Goal: Communication & Community: Answer question/provide support

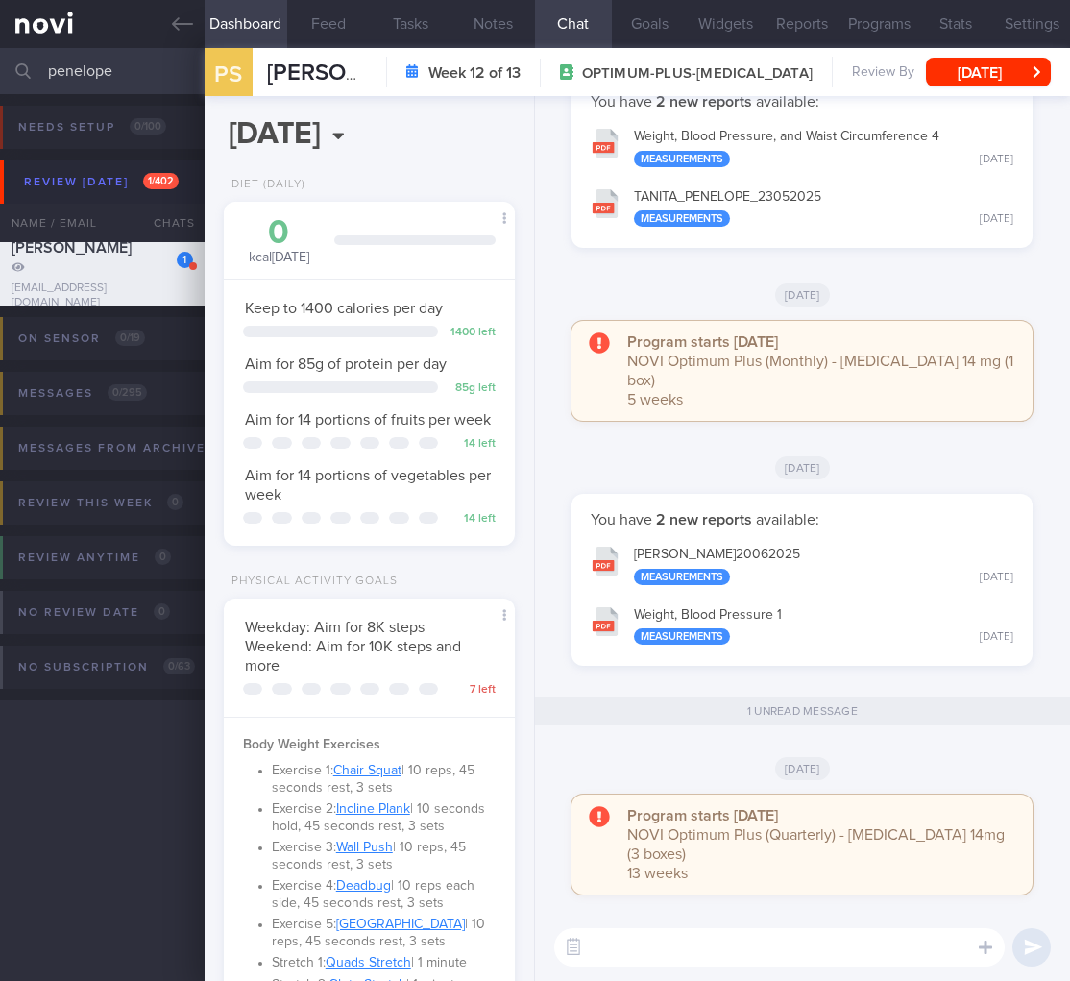
select select "8"
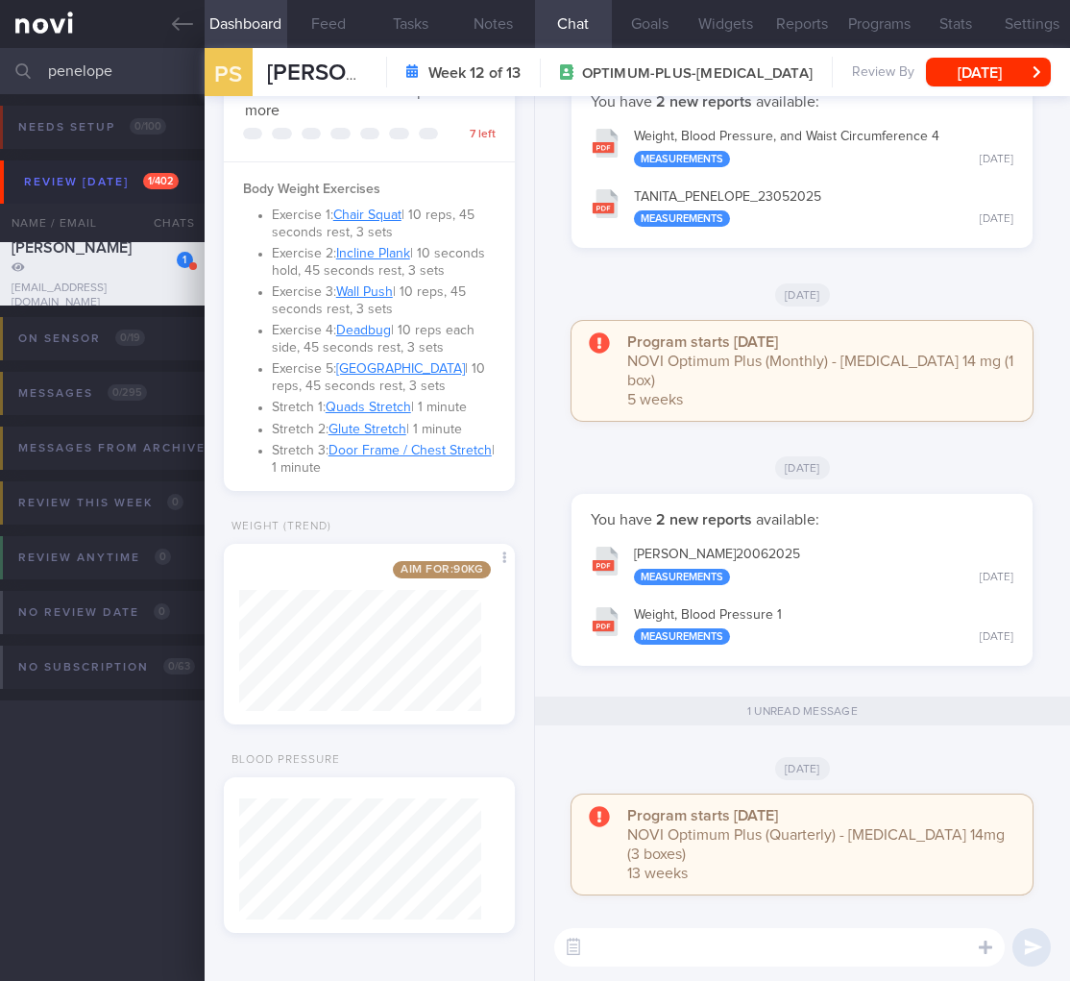
drag, startPoint x: 143, startPoint y: 84, endPoint x: -23, endPoint y: 68, distance: 166.9
click at [0, 68] on html "You are offline! Some functionality will be unavailable Patients New Users Coac…" at bounding box center [535, 490] width 1070 height 981
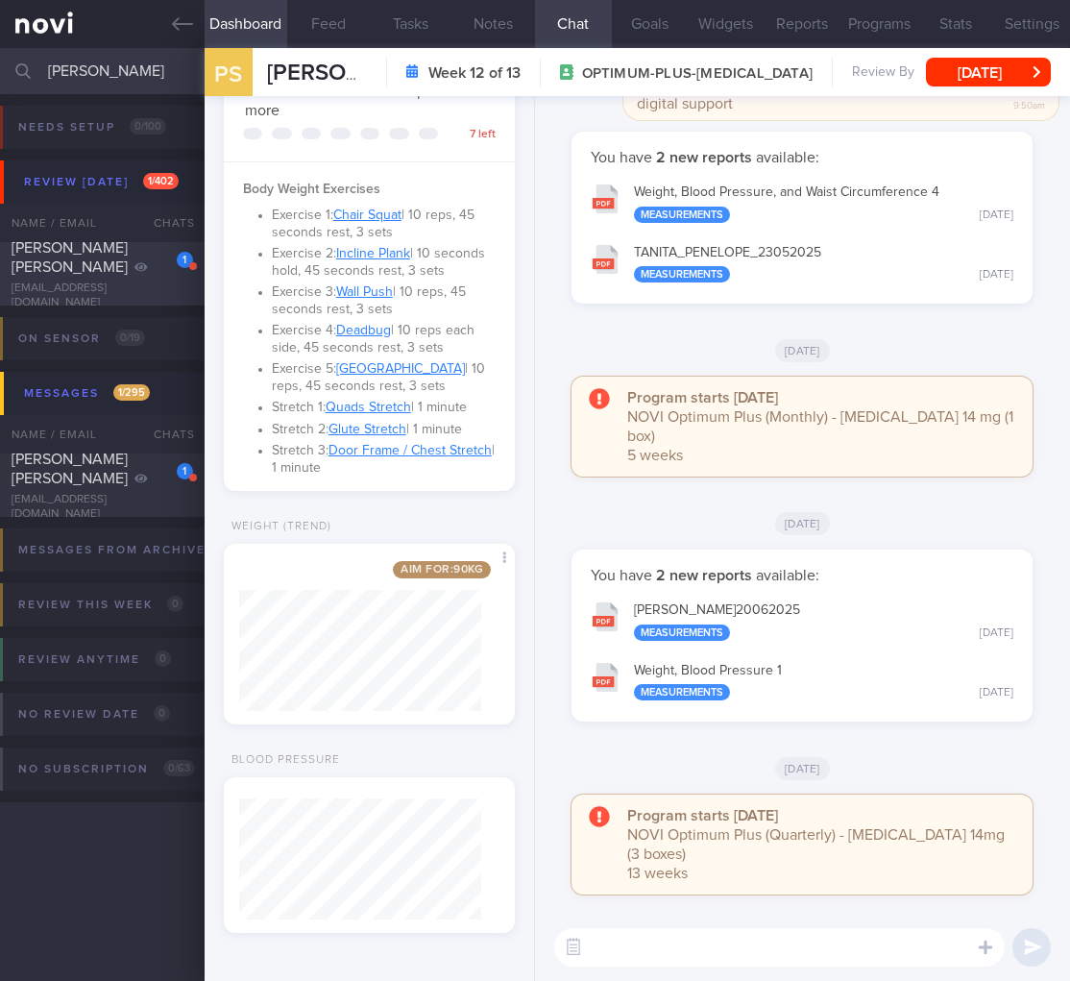
type input "vivian"
click at [115, 277] on div "VIVIAN LIM ZHEN LING" at bounding box center [100, 257] width 177 height 38
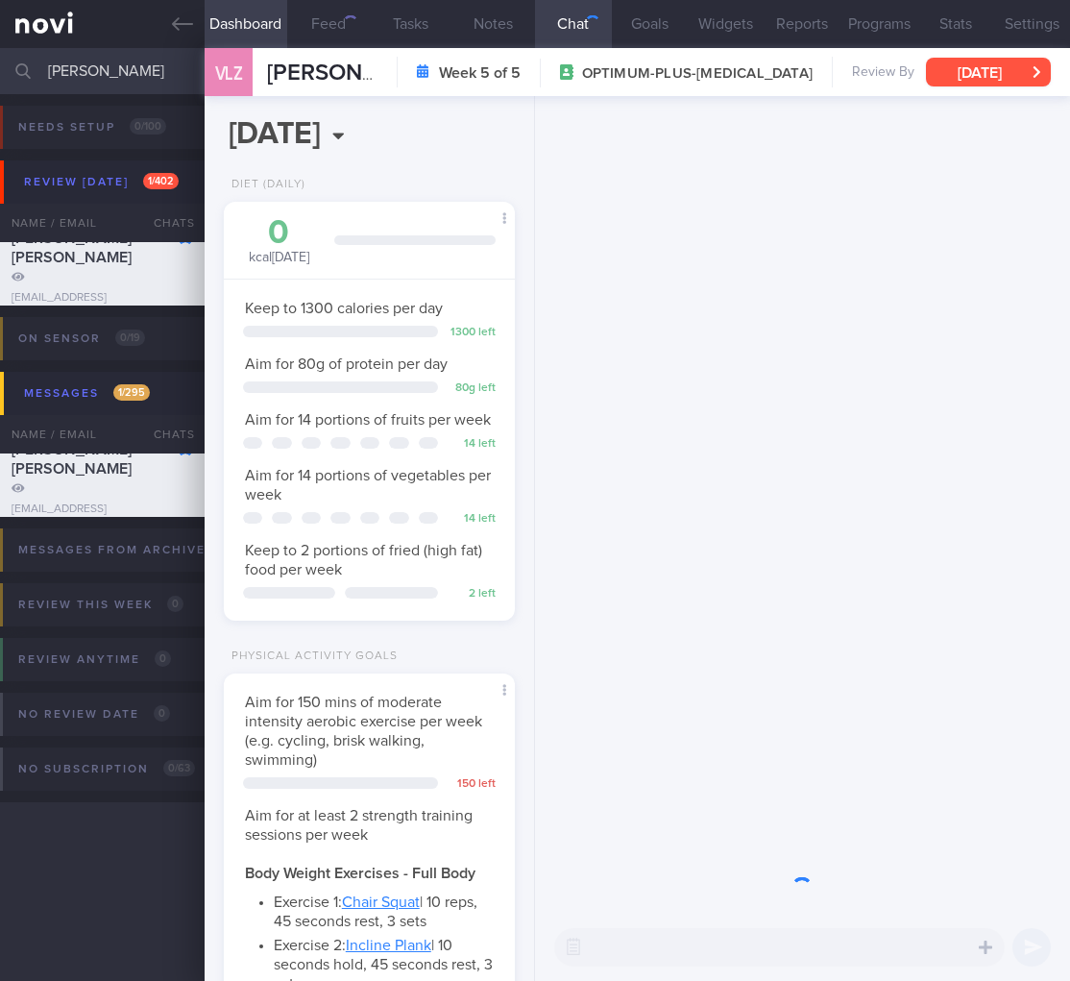
scroll to position [121, 242]
click at [980, 74] on button "Wed, 20 Aug" at bounding box center [988, 72] width 125 height 29
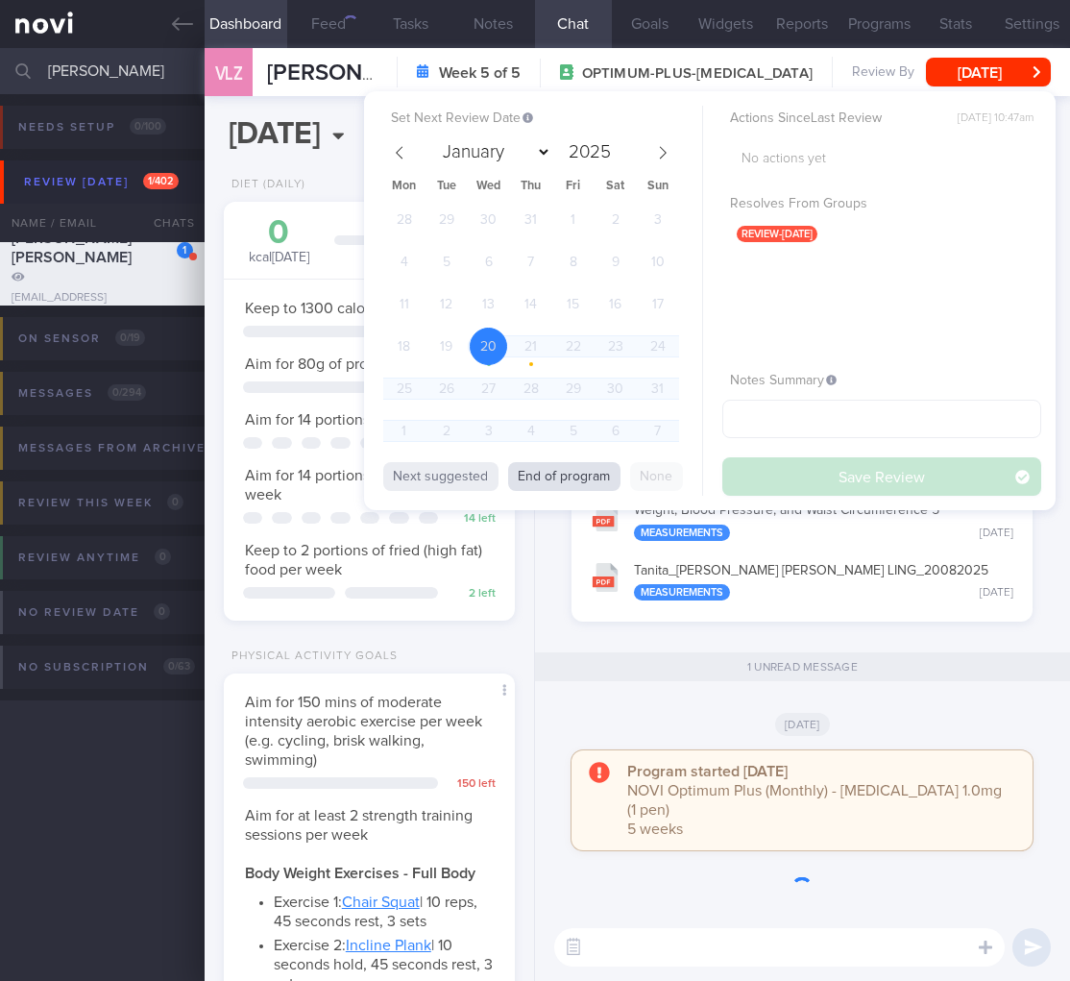
click at [534, 490] on button "End of program" at bounding box center [564, 476] width 112 height 29
click at [539, 481] on button "End of program" at bounding box center [564, 476] width 112 height 29
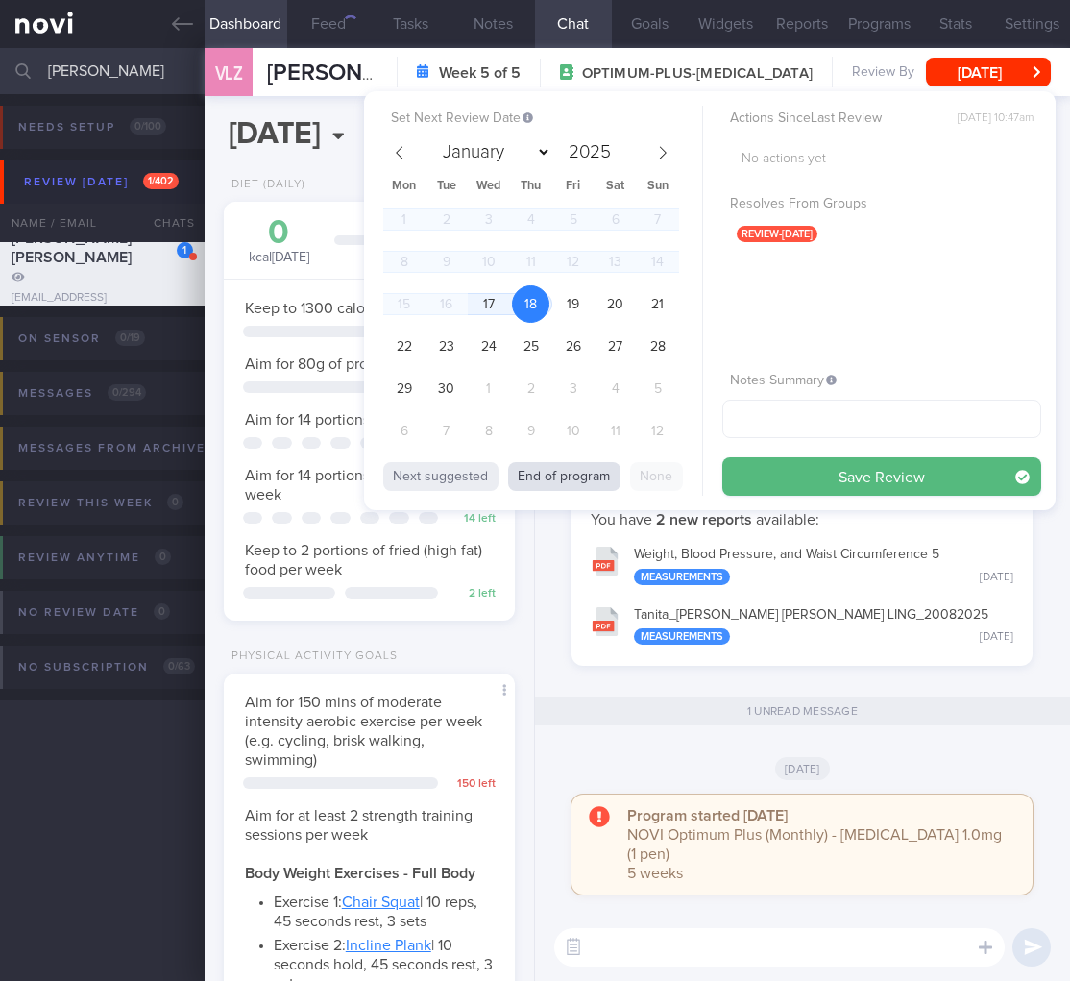
select select "8"
click at [542, 473] on button "End of program" at bounding box center [564, 476] width 112 height 29
click at [492, 305] on span "17" at bounding box center [488, 303] width 37 height 37
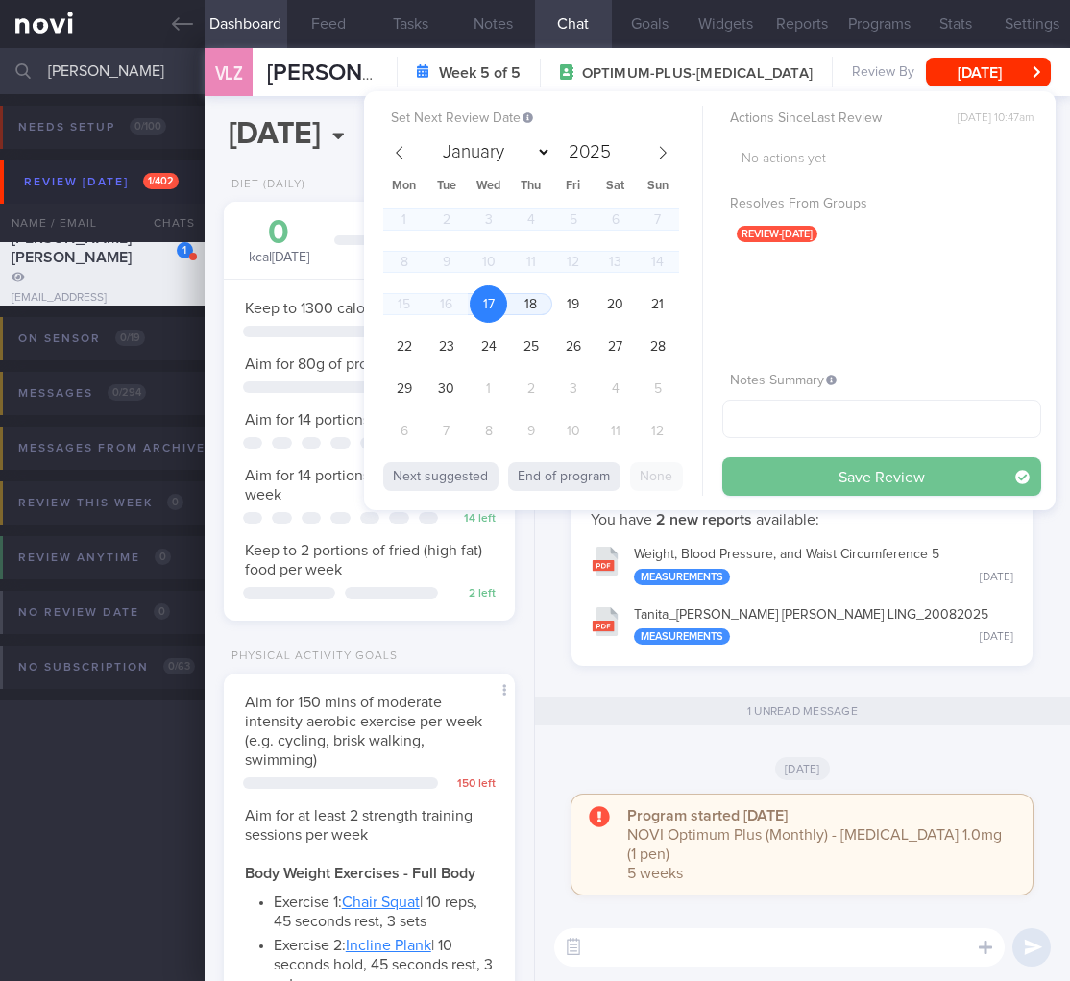
click at [790, 470] on button "Save Review" at bounding box center [882, 476] width 319 height 38
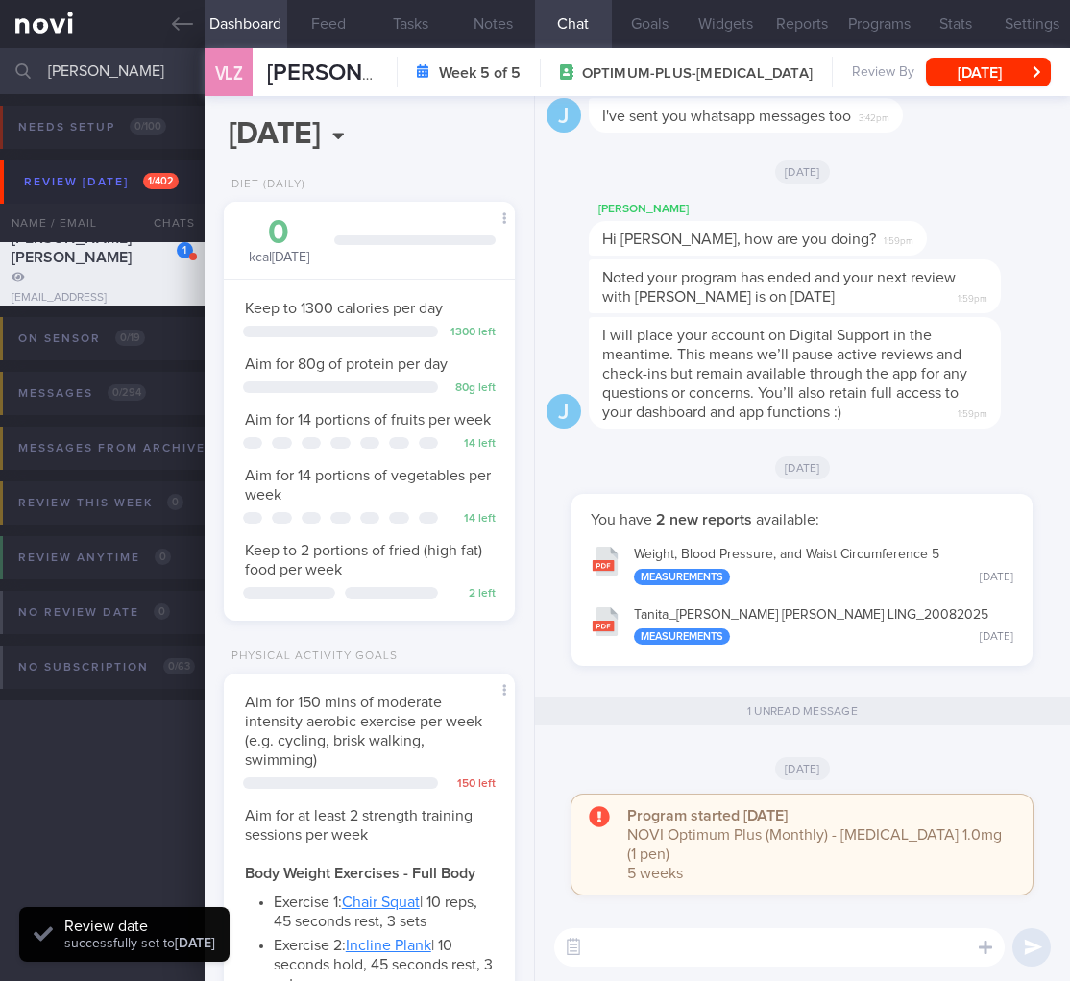
click at [62, 67] on input "vivian" at bounding box center [535, 71] width 1070 height 46
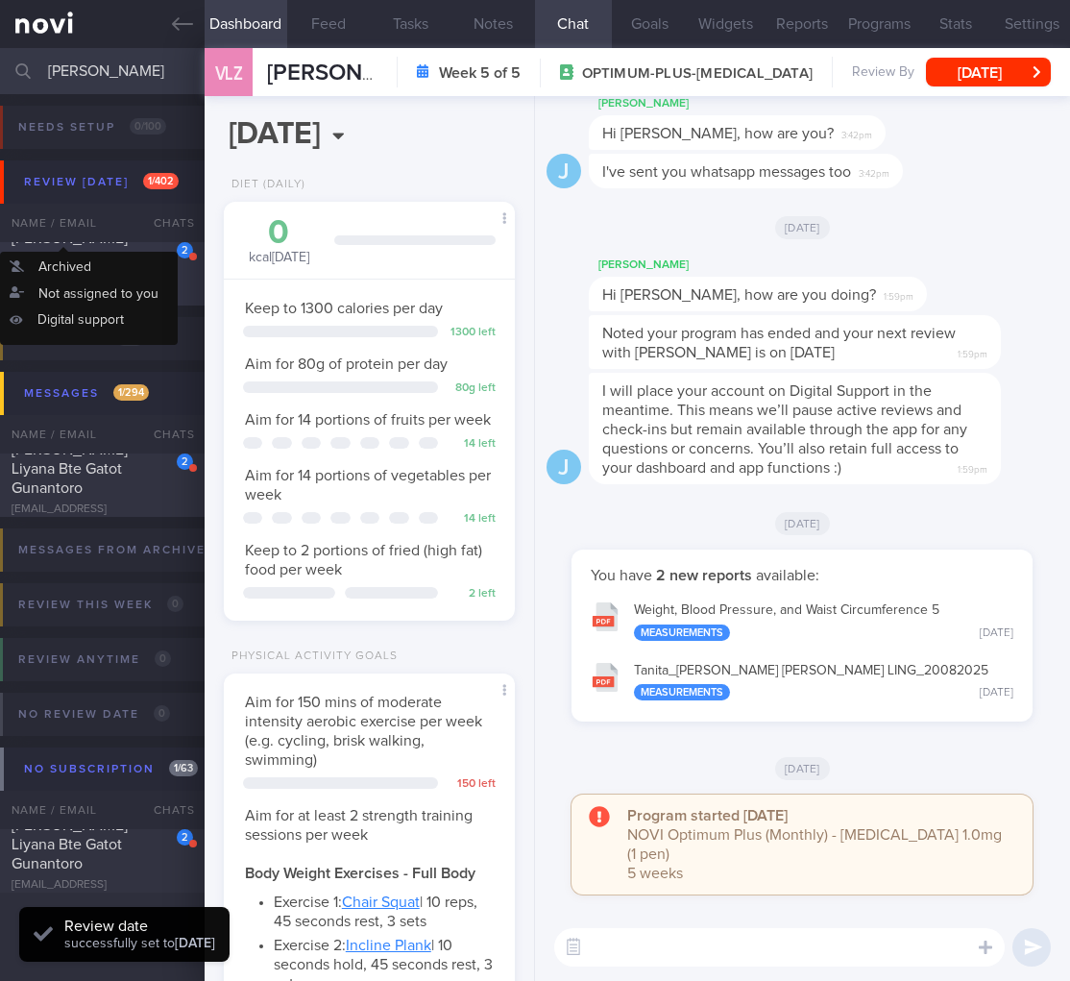
type input "raden"
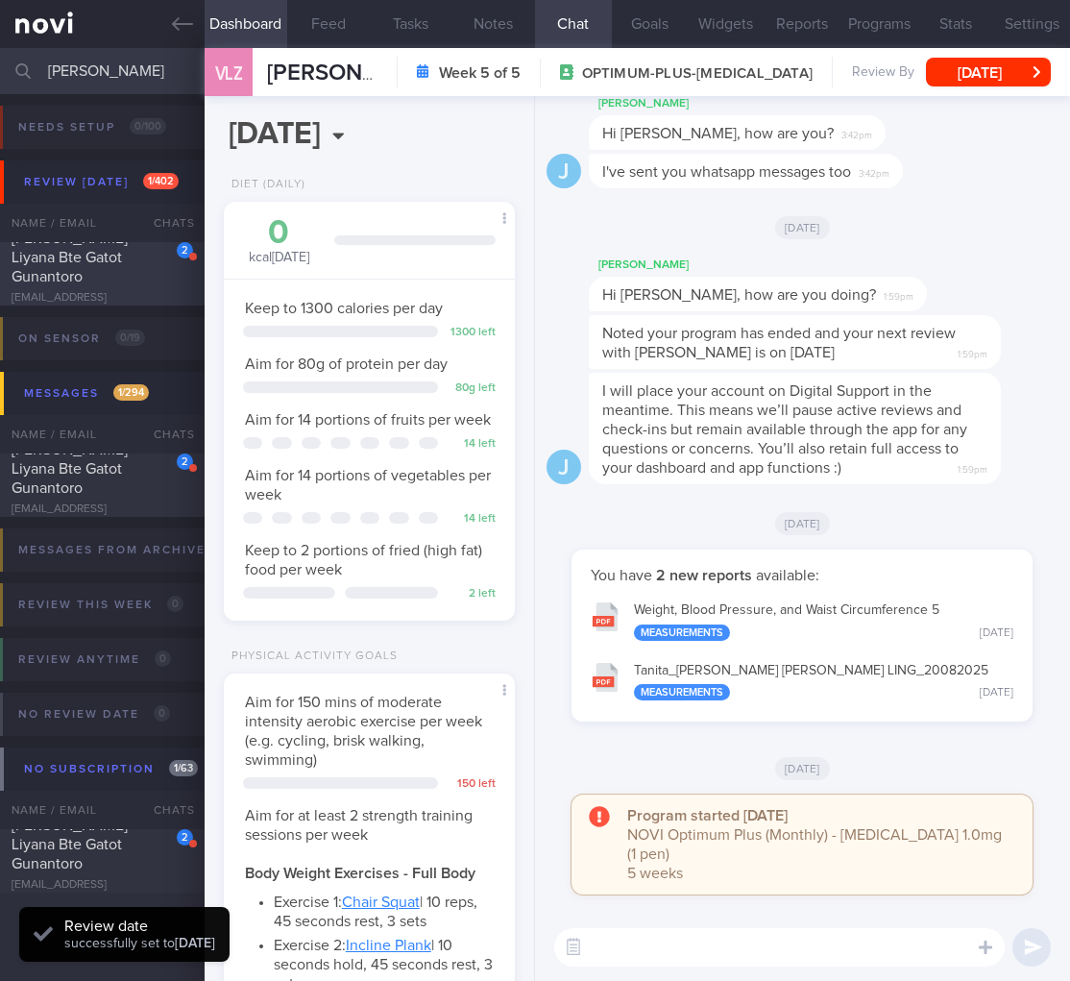
click at [79, 267] on div "Raden Chitra Liyana Bte Gatot Gunantoro" at bounding box center [100, 258] width 177 height 58
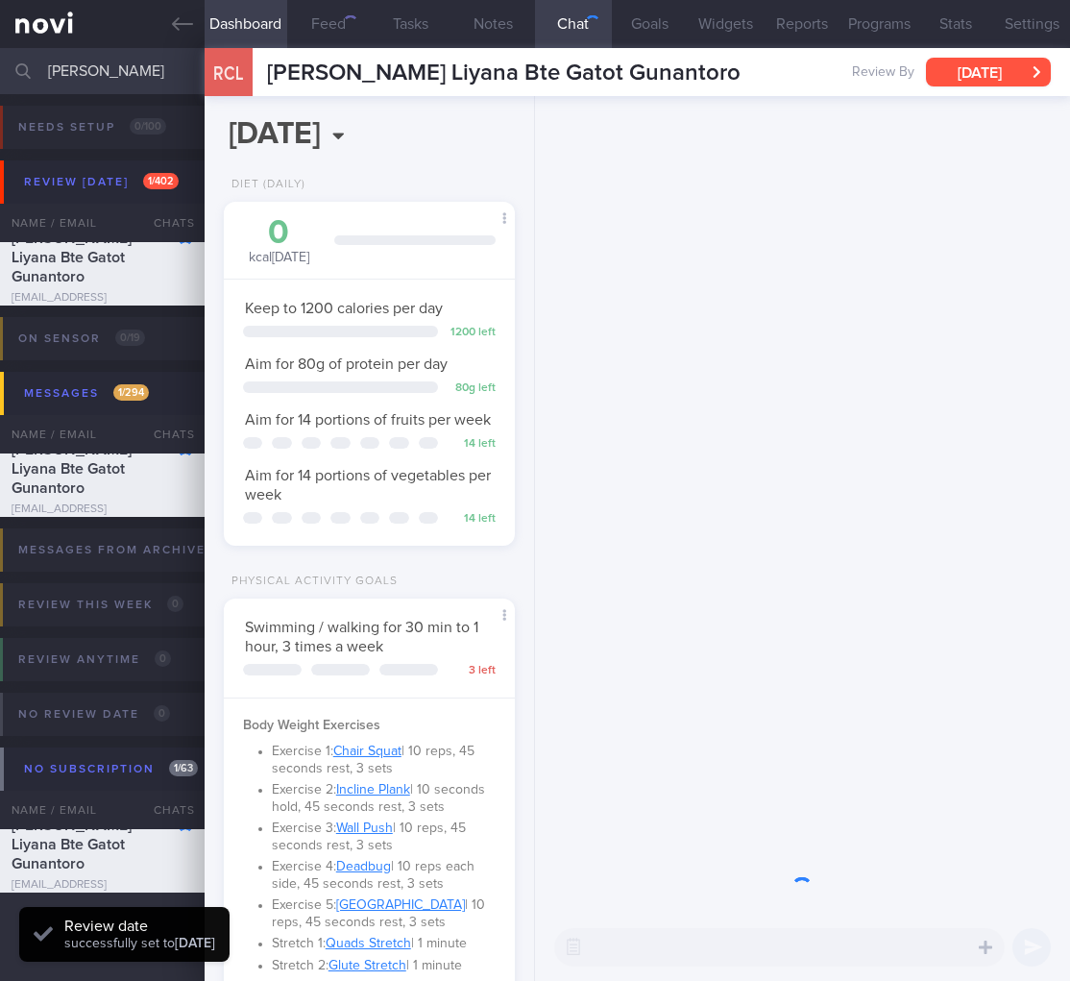
scroll to position [960740, 960646]
click at [1017, 72] on button "Wed, 6 Aug" at bounding box center [988, 72] width 125 height 29
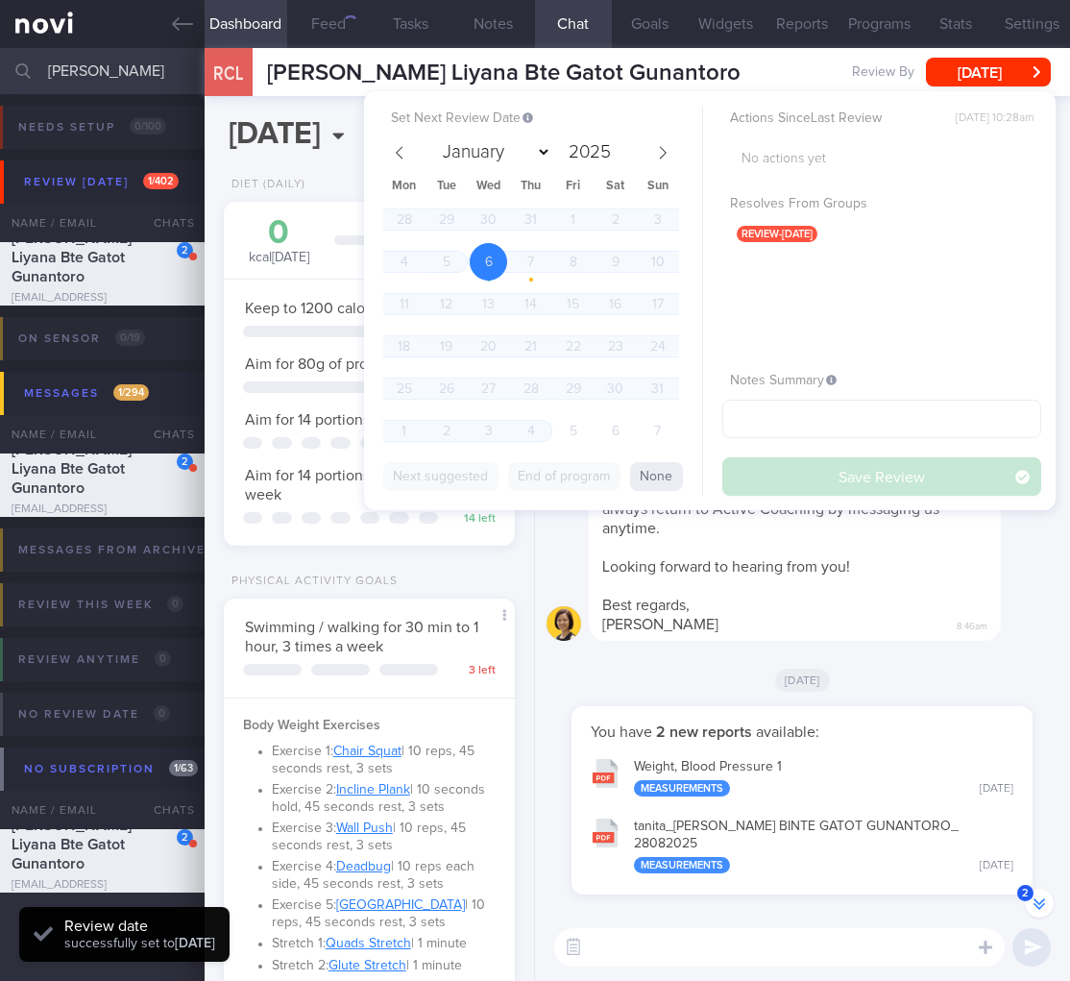
scroll to position [-164, 0]
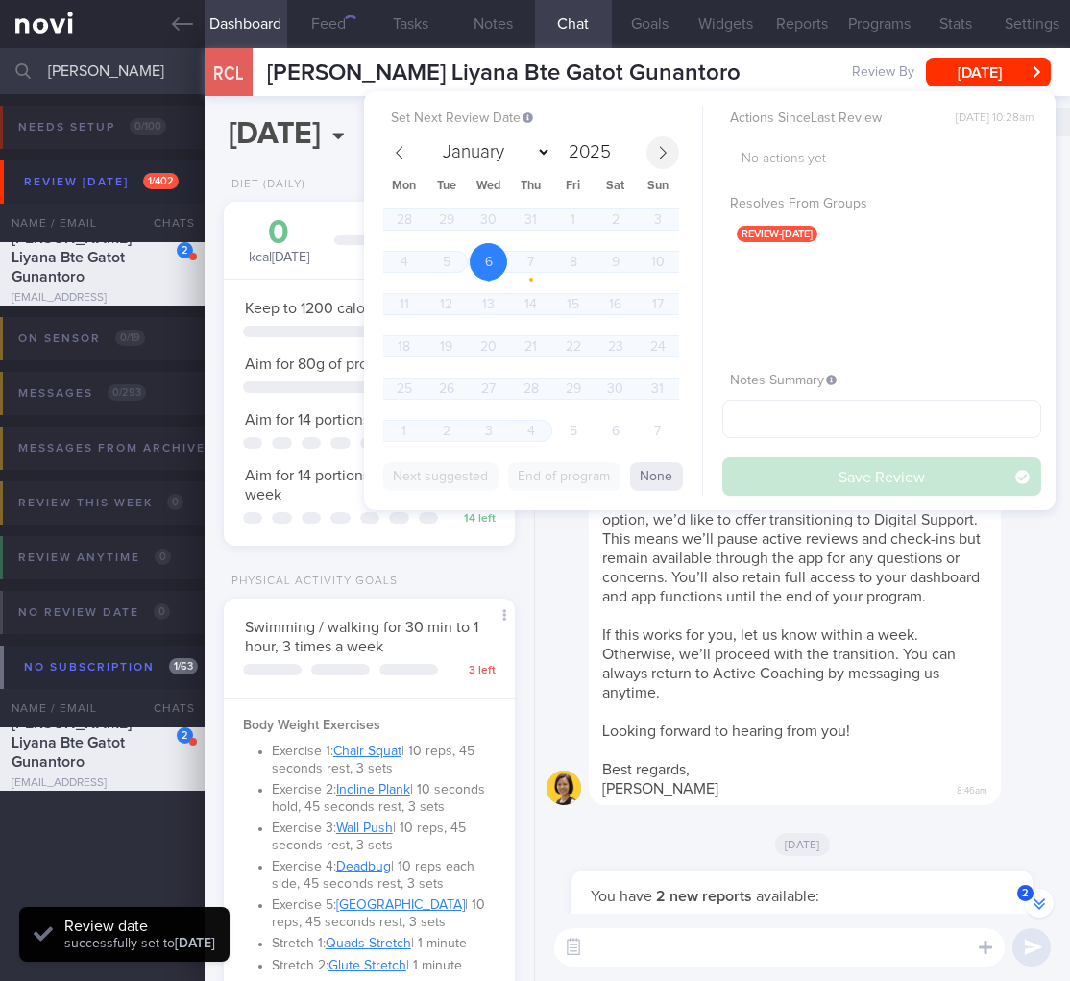
click at [668, 146] on icon at bounding box center [662, 152] width 13 height 13
select select "8"
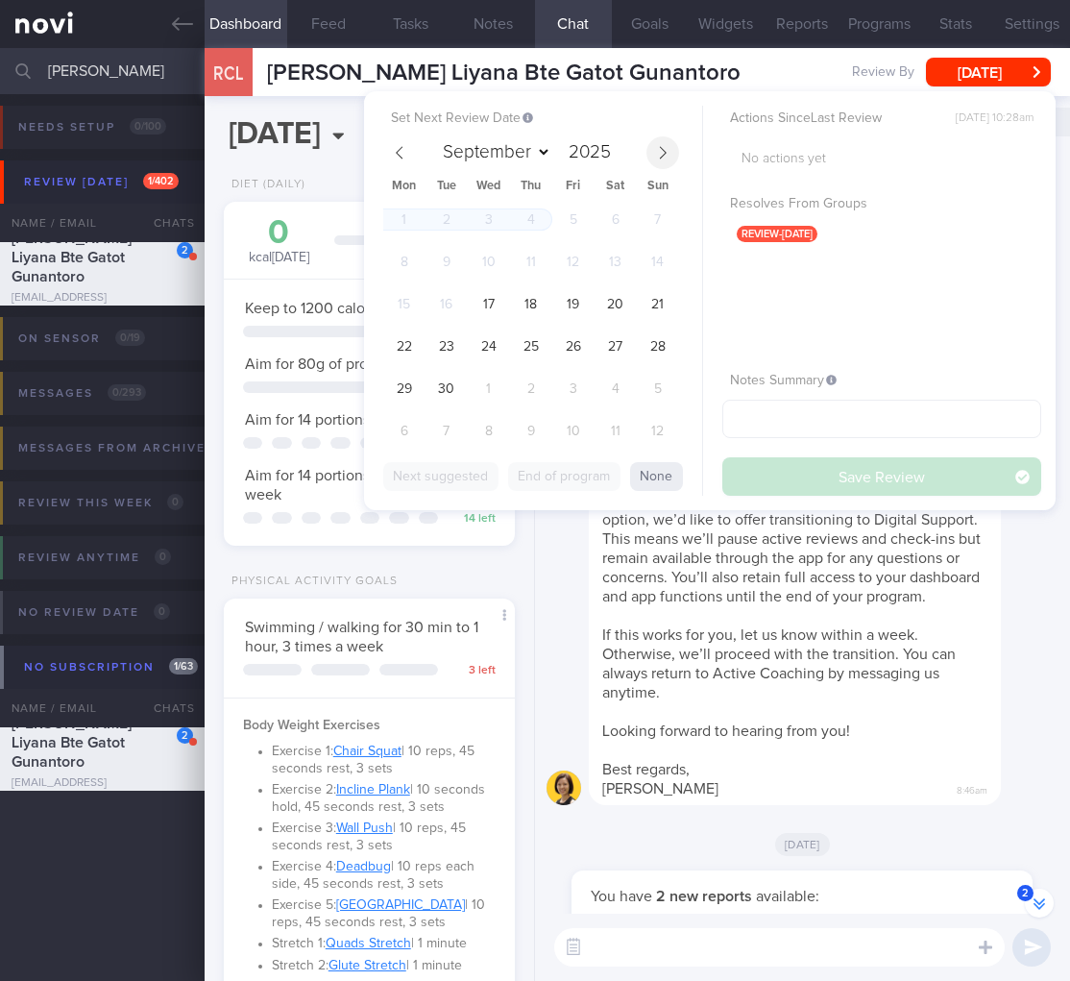
scroll to position [149, 242]
click at [489, 297] on span "17" at bounding box center [488, 303] width 37 height 37
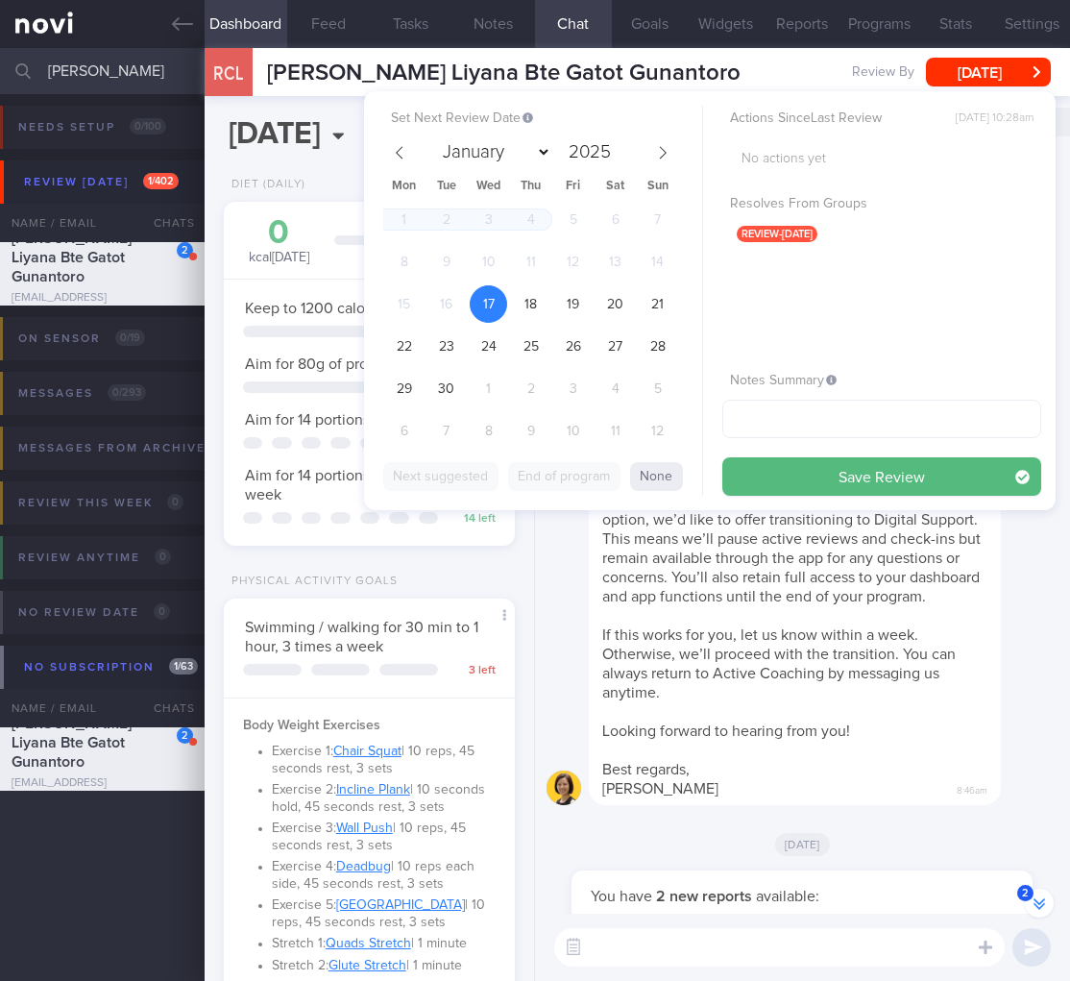
click at [851, 455] on div "Actions Since Last Review Wed, 6 Aug, 10:28am No actions yet Resolves From Grou…" at bounding box center [882, 301] width 319 height 390
click at [899, 757] on div "Hi Liyana, We noticed there haven’t been any food or workout logs recently, and…" at bounding box center [795, 576] width 412 height 457
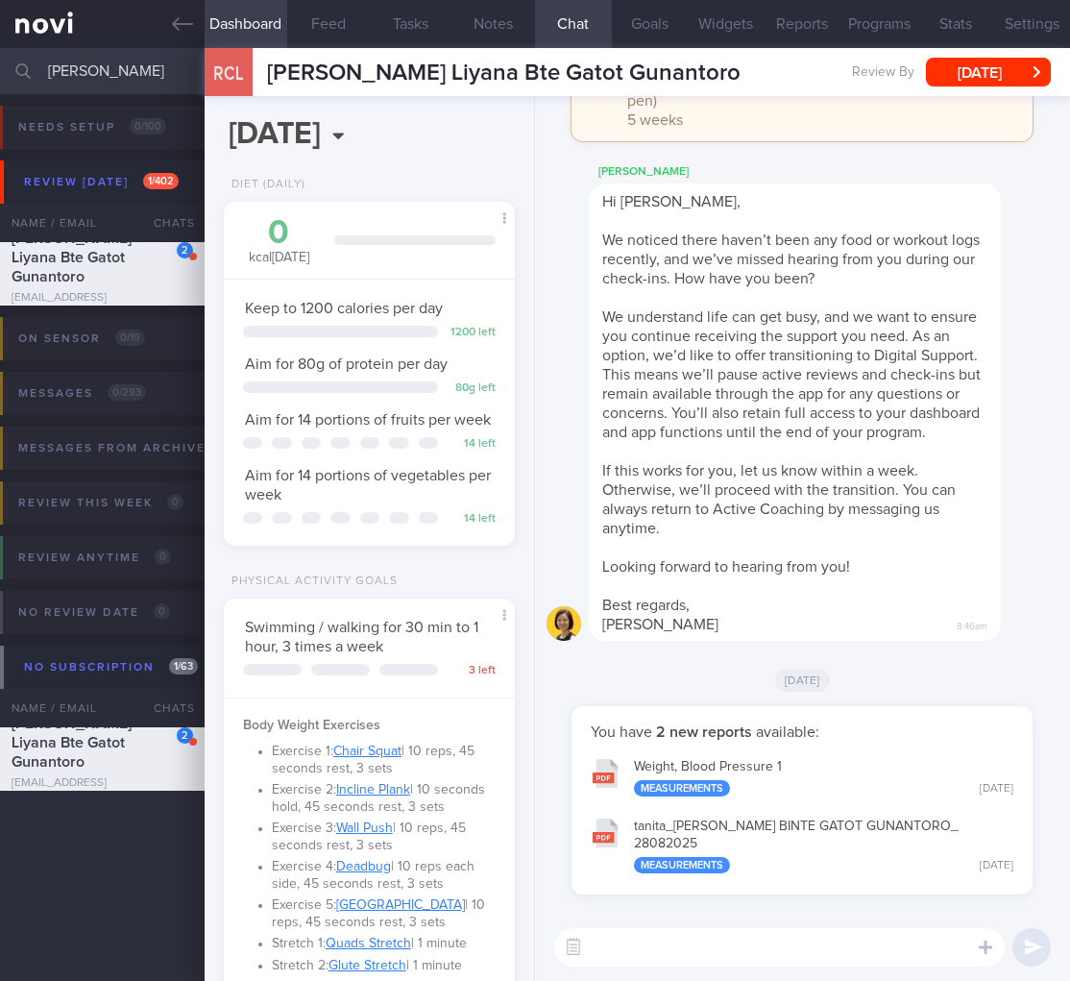
scroll to position [363, 0]
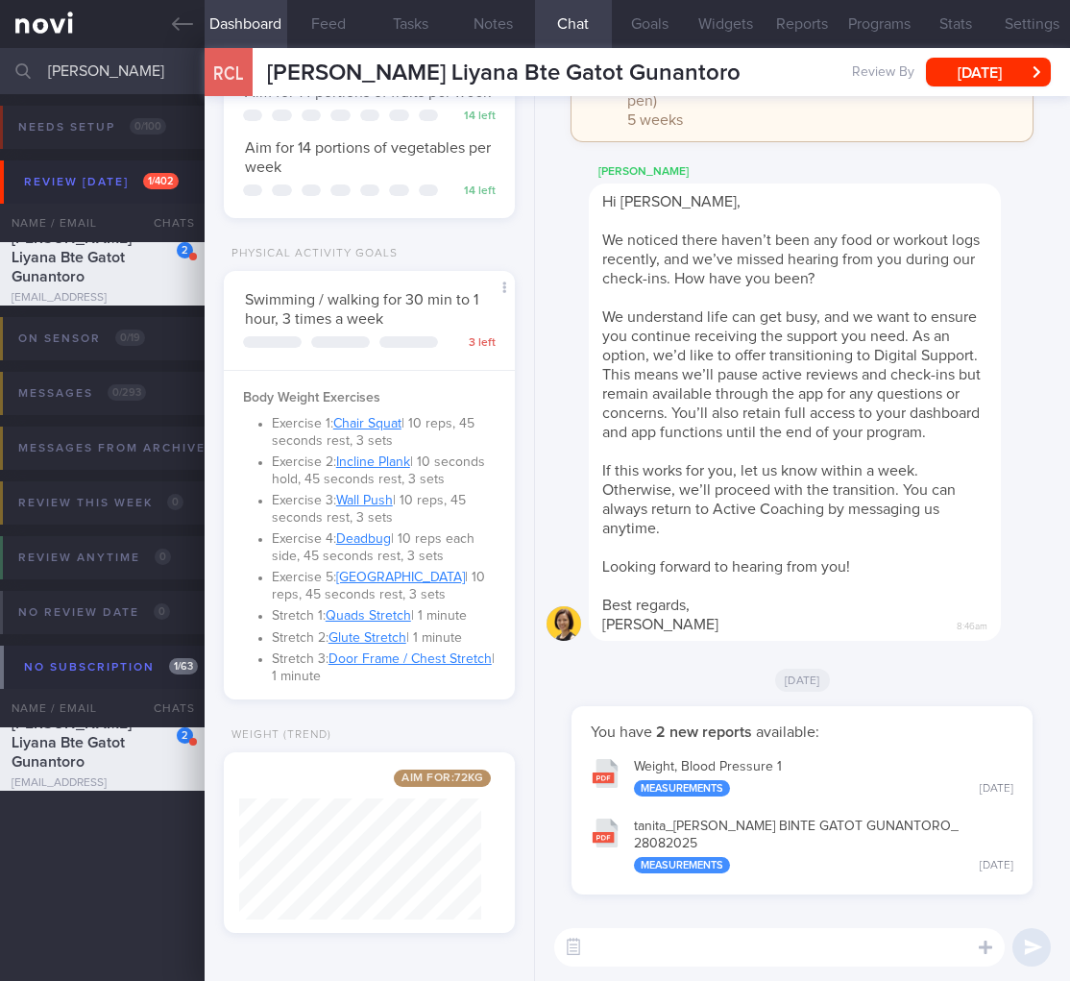
drag, startPoint x: 151, startPoint y: 78, endPoint x: -155, endPoint y: 49, distance: 306.9
click at [0, 49] on html "You are offline! Some functionality will be unavailable Patients New Users Coac…" at bounding box center [535, 490] width 1070 height 981
click at [1020, 59] on button "Wed, 6 Aug" at bounding box center [988, 72] width 125 height 29
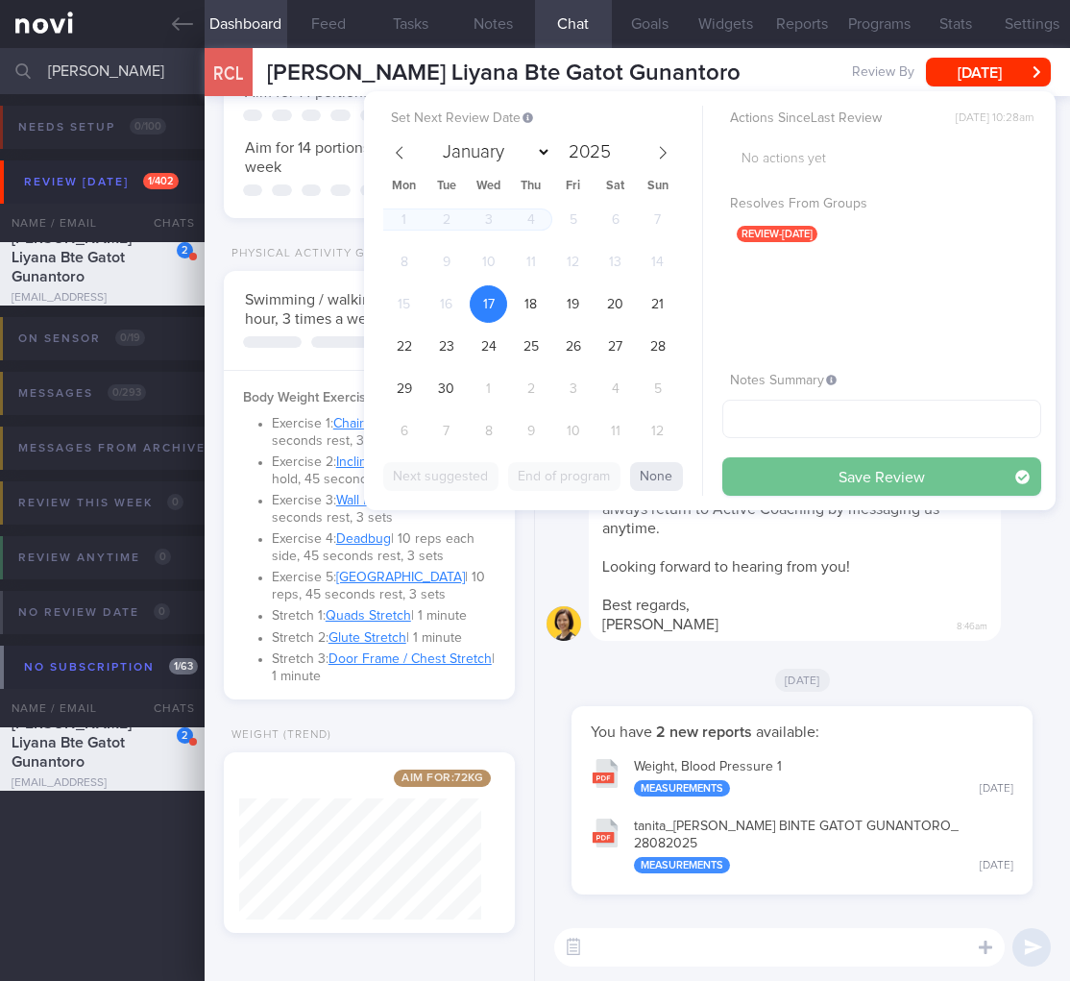
click at [863, 475] on button "Save Review" at bounding box center [882, 476] width 319 height 38
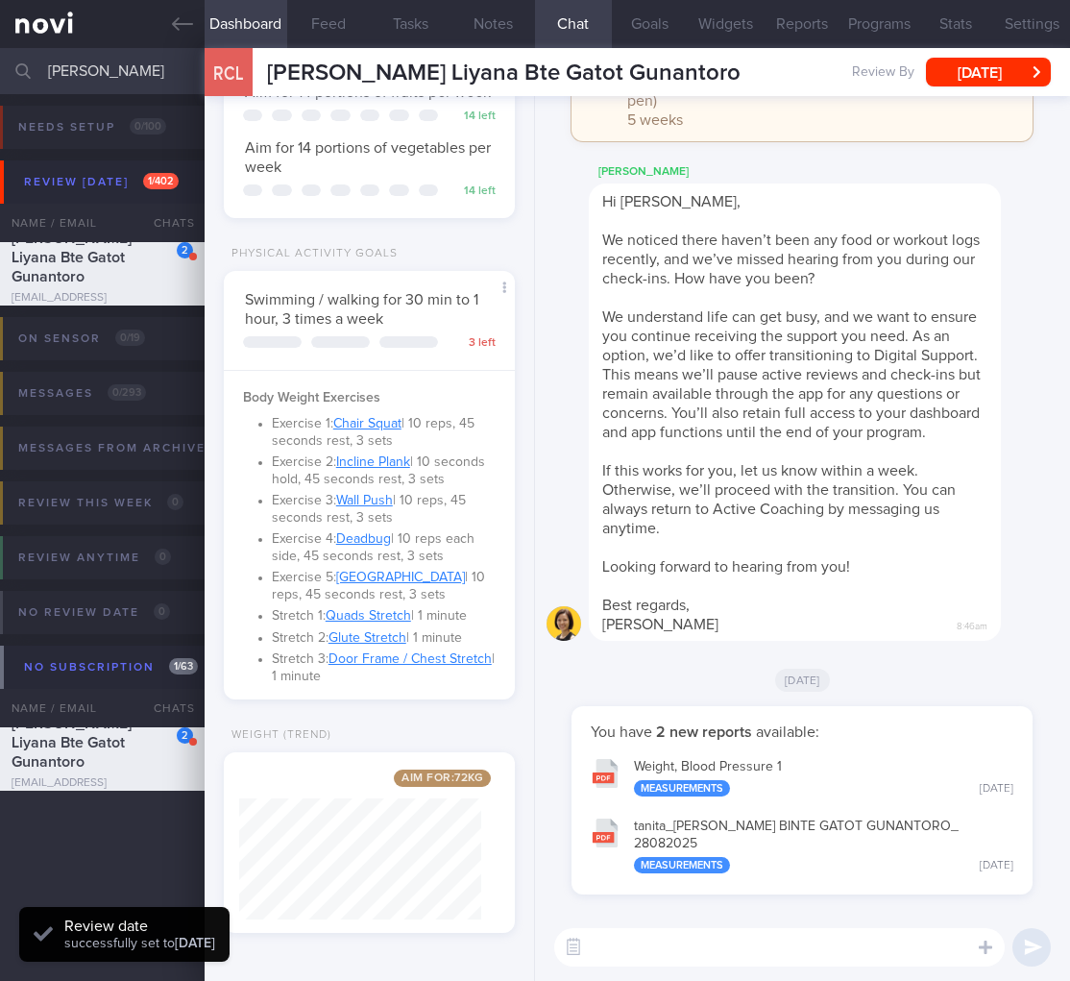
click at [97, 87] on input "raden" at bounding box center [535, 71] width 1070 height 46
click at [53, 74] on input "raden" at bounding box center [535, 71] width 1070 height 46
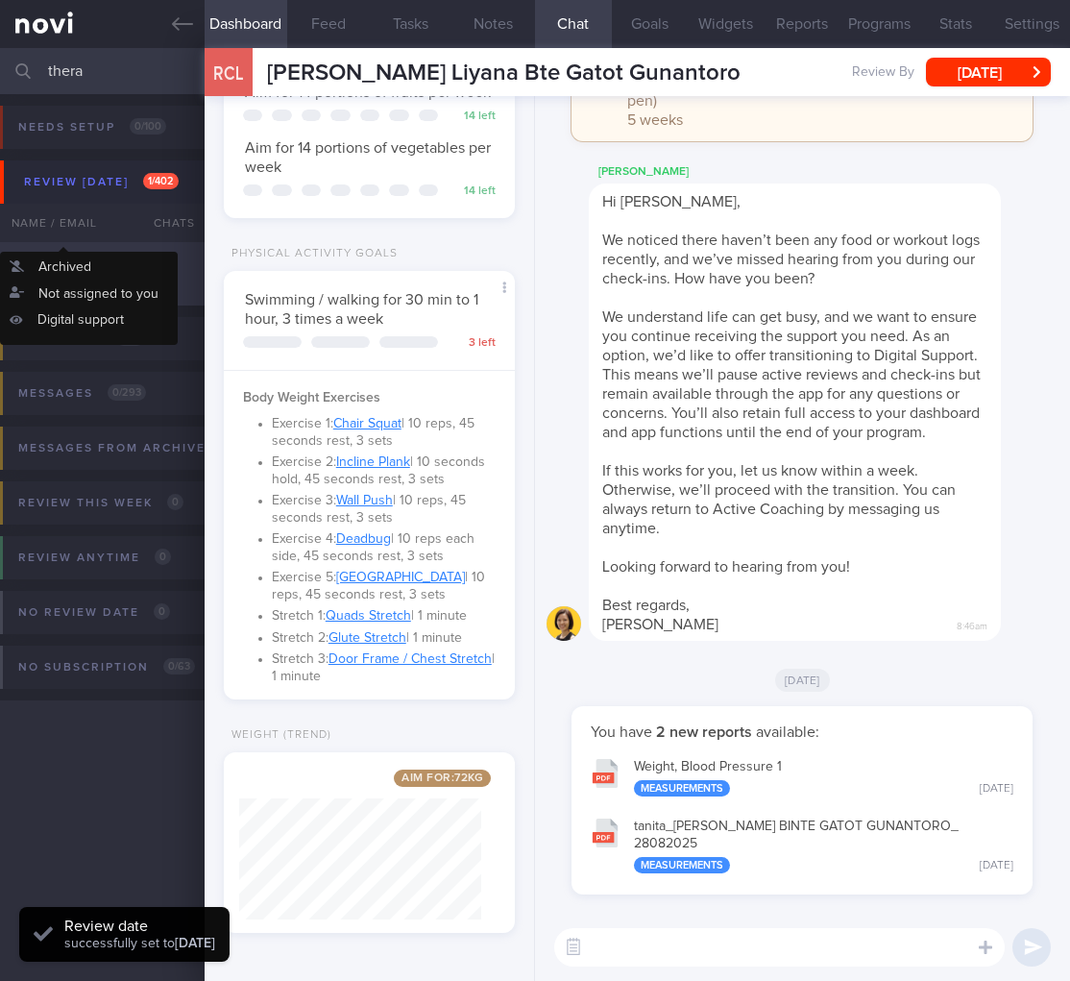
type input "thera"
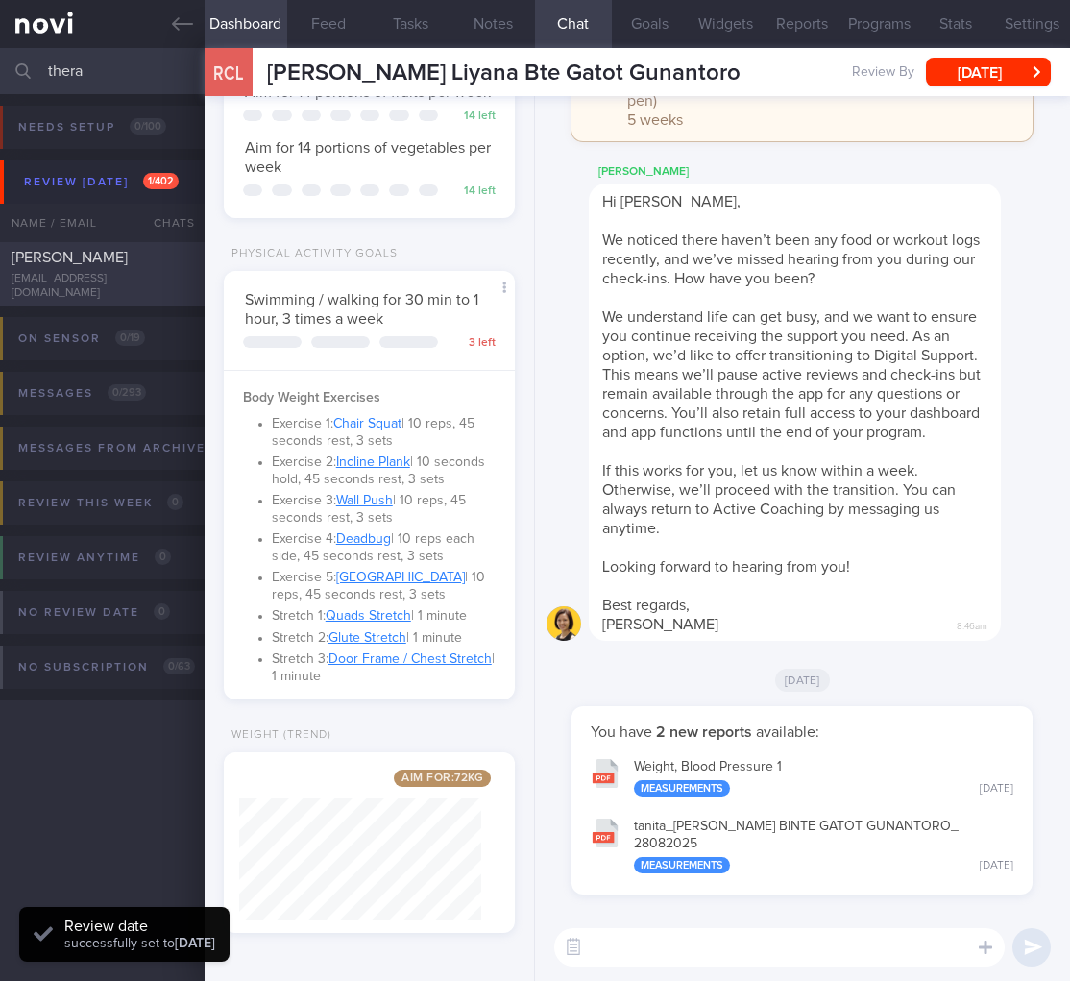
click at [68, 252] on div "Therasa Lee therasalee2021@gmail.com Yesterday Yesterday OPTIMUM-PLUS-WEGOVY" at bounding box center [535, 273] width 1070 height 63
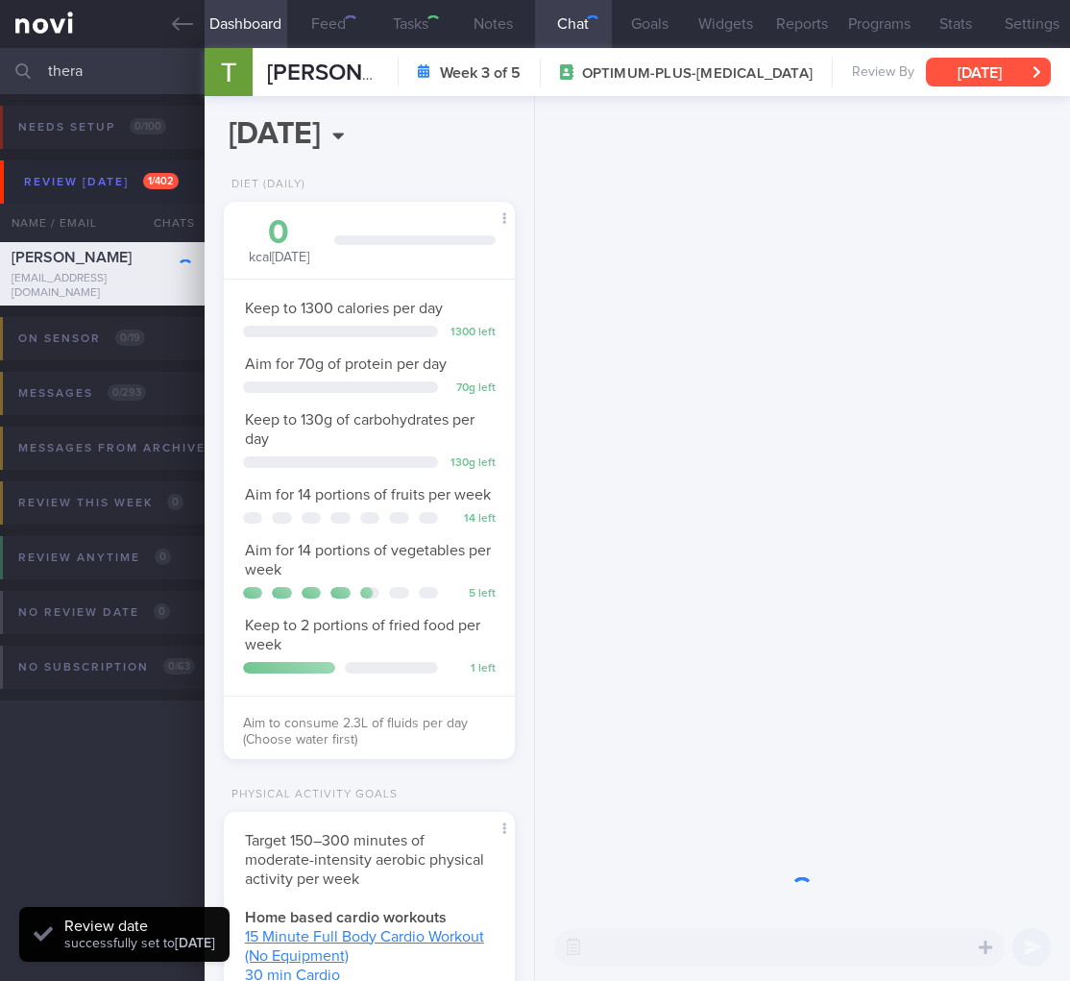
click at [1000, 75] on button "Tue, 16 Sep" at bounding box center [988, 72] width 125 height 29
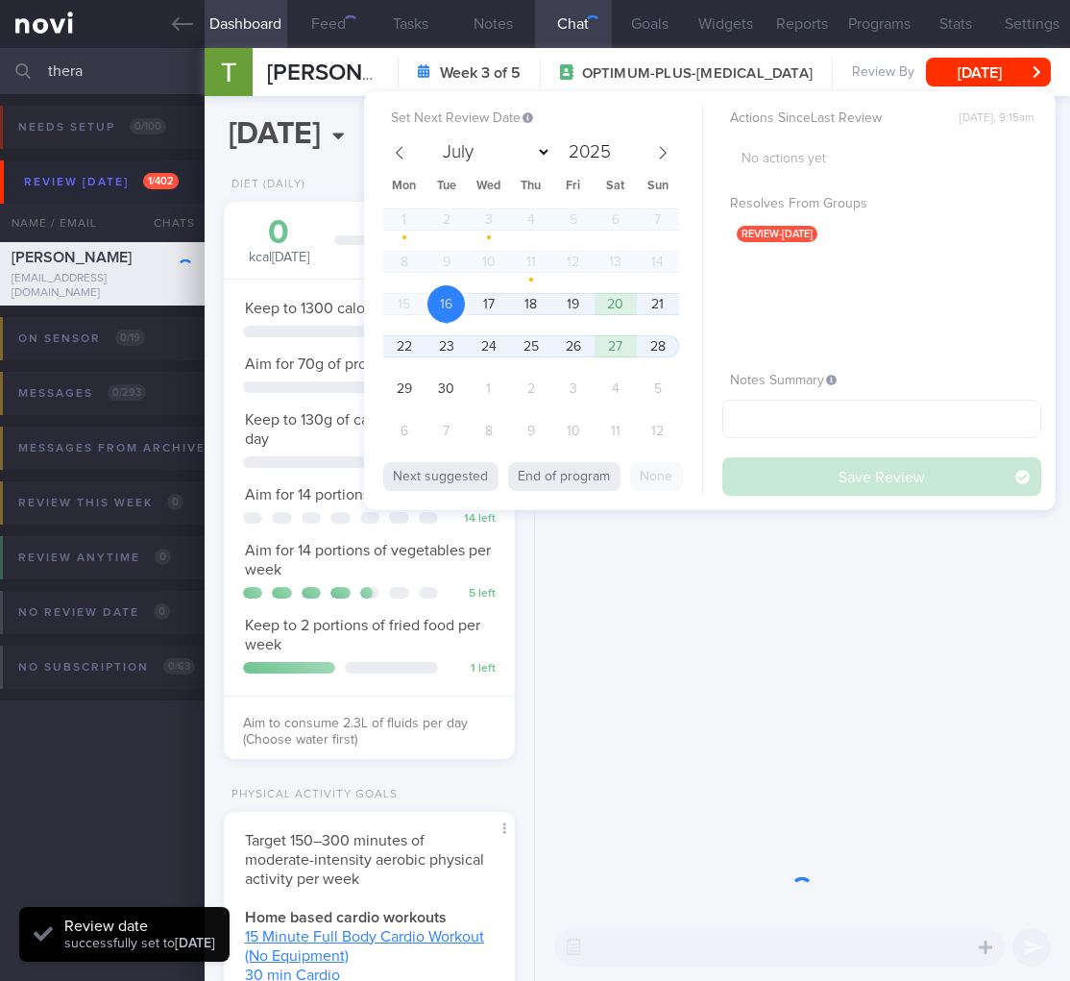
scroll to position [960740, 960646]
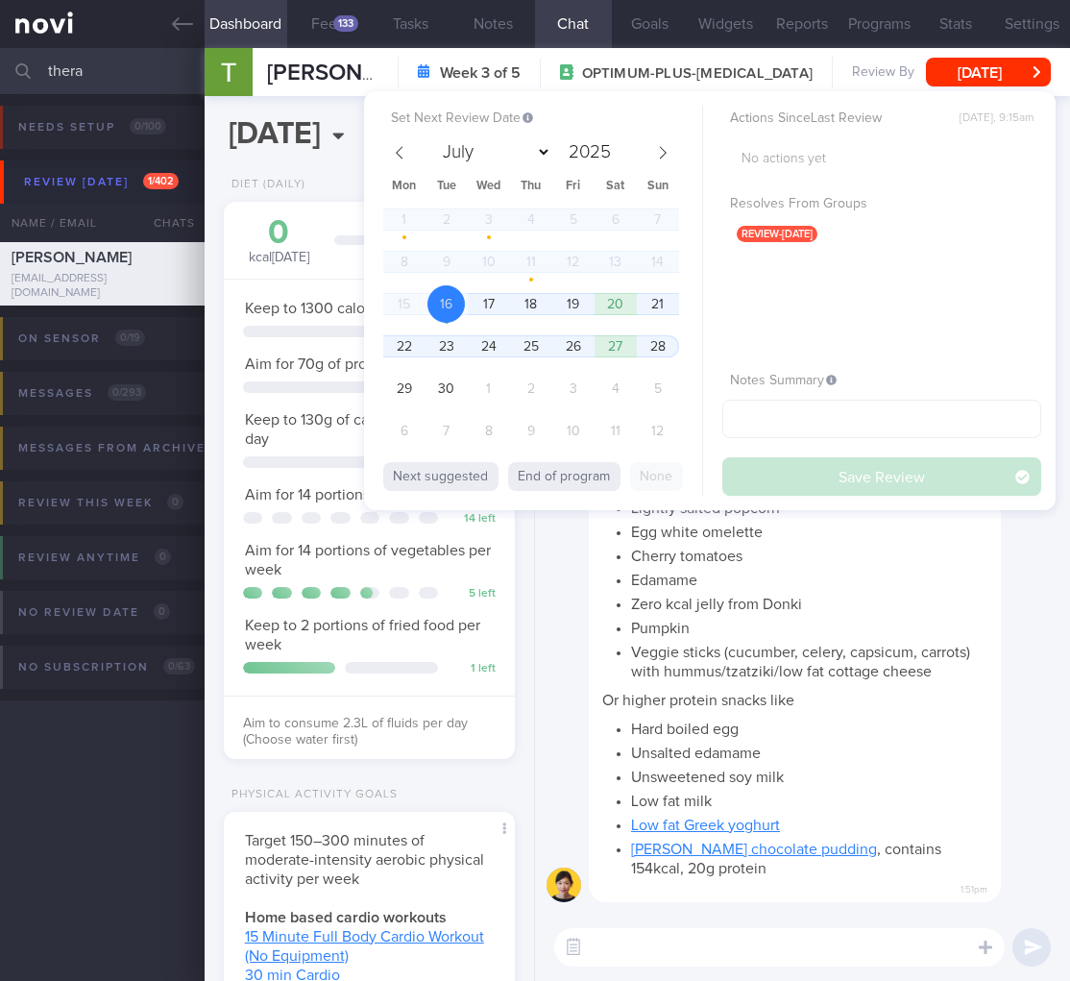
click at [466, 307] on div "1 2 3 4 5 6 7 8 9 10 11 12 13 14 15 16 17 18 19 20 21 22 23 24 25 26 27 28 29 3…" at bounding box center [531, 328] width 296 height 254
click at [475, 299] on span "17" at bounding box center [488, 303] width 37 height 37
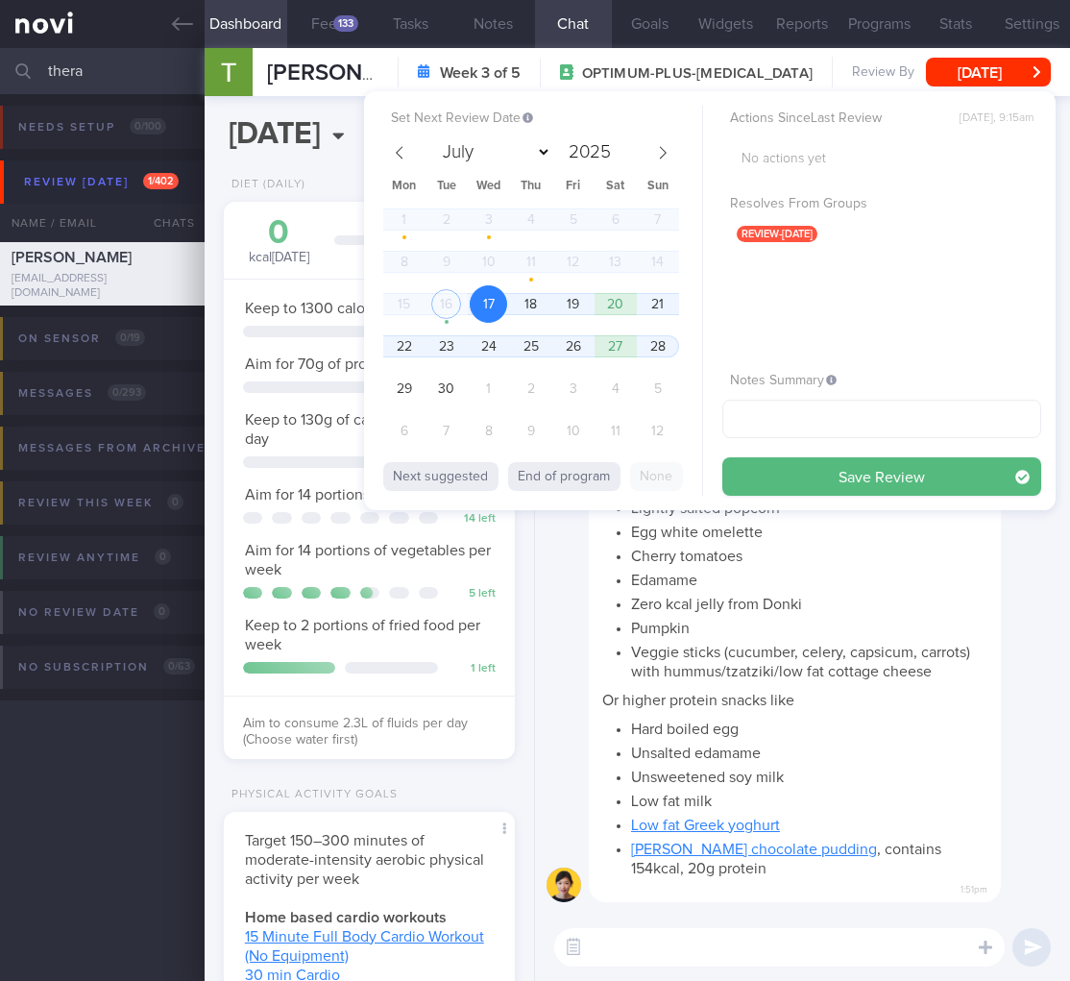
drag, startPoint x: 825, startPoint y: 478, endPoint x: 825, endPoint y: 460, distance: 17.3
click at [825, 478] on button "Save Review" at bounding box center [882, 476] width 319 height 38
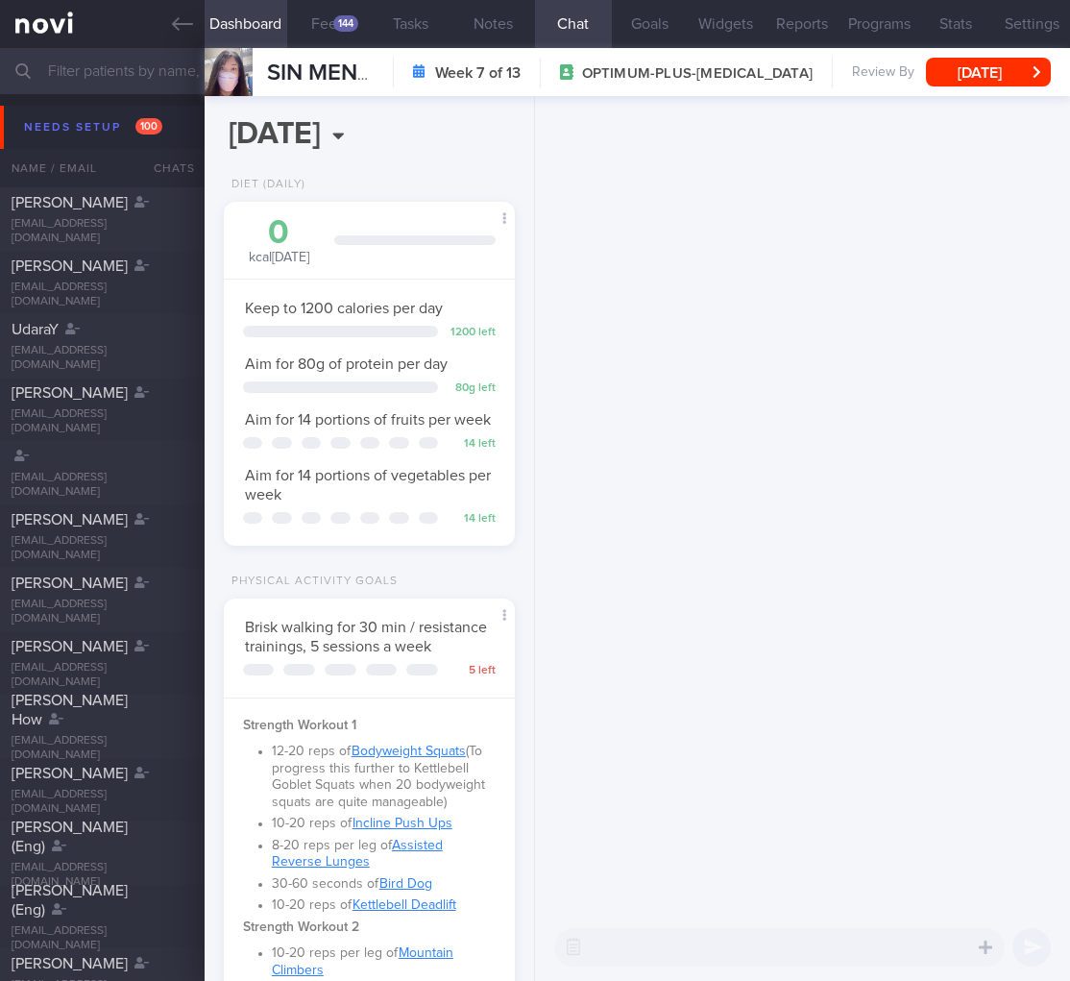
select select "8"
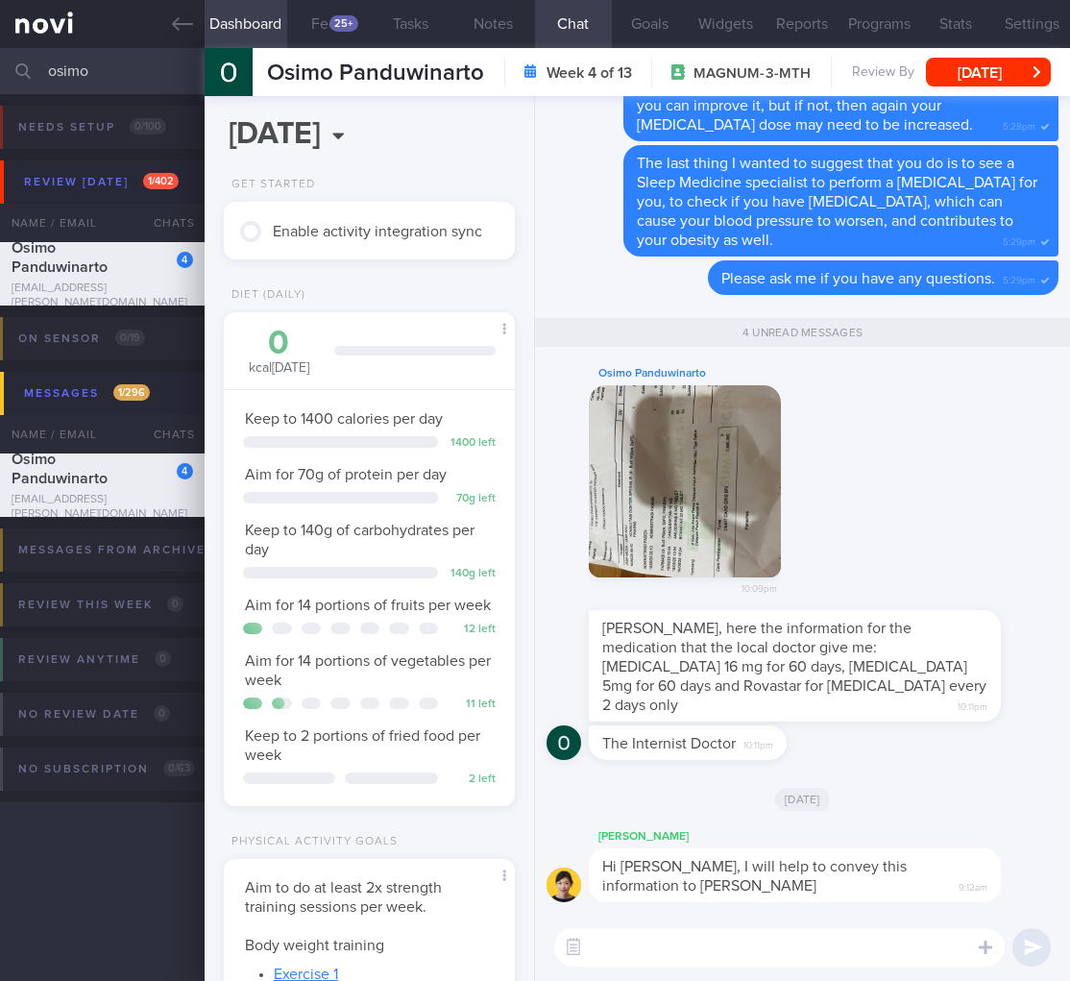
scroll to position [149, 242]
click at [690, 497] on button "button" at bounding box center [685, 481] width 192 height 192
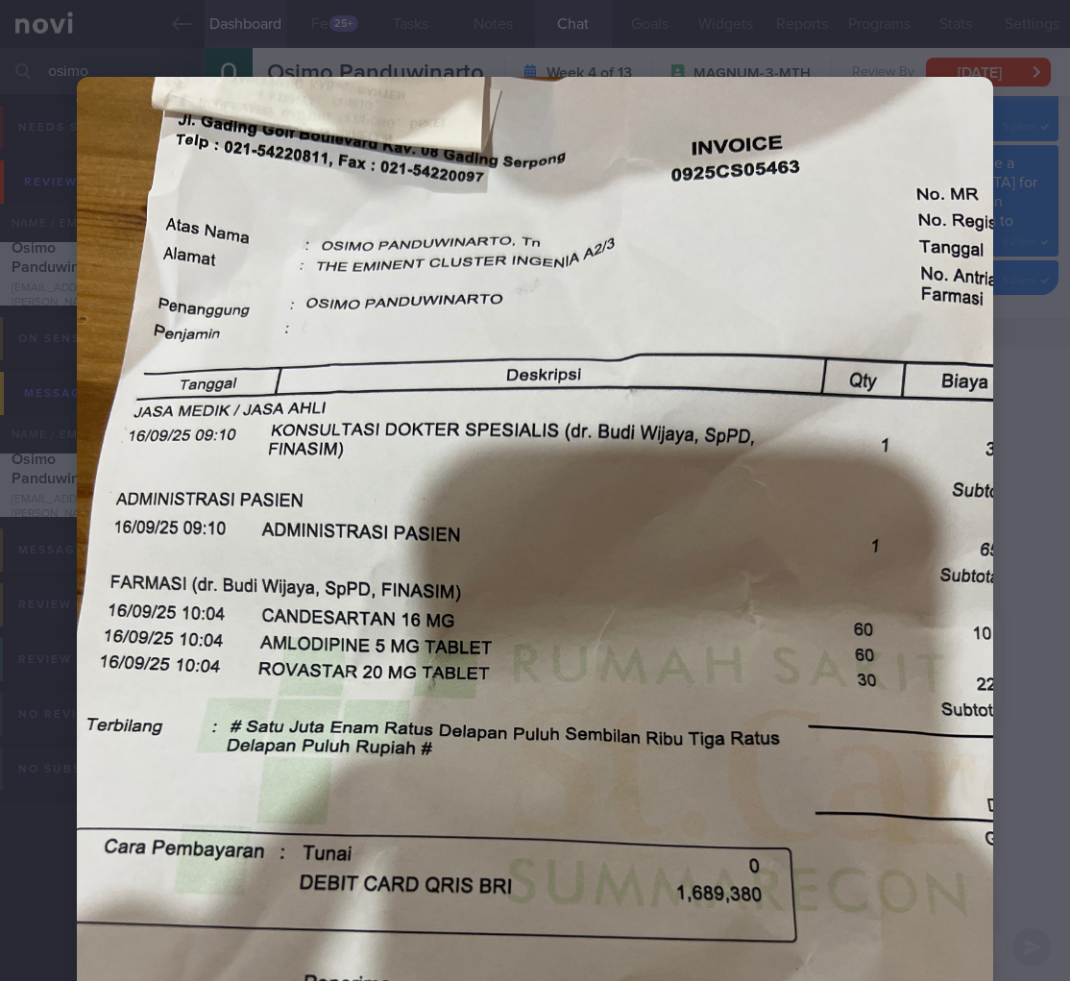
click at [1026, 780] on div at bounding box center [535, 688] width 1070 height 1376
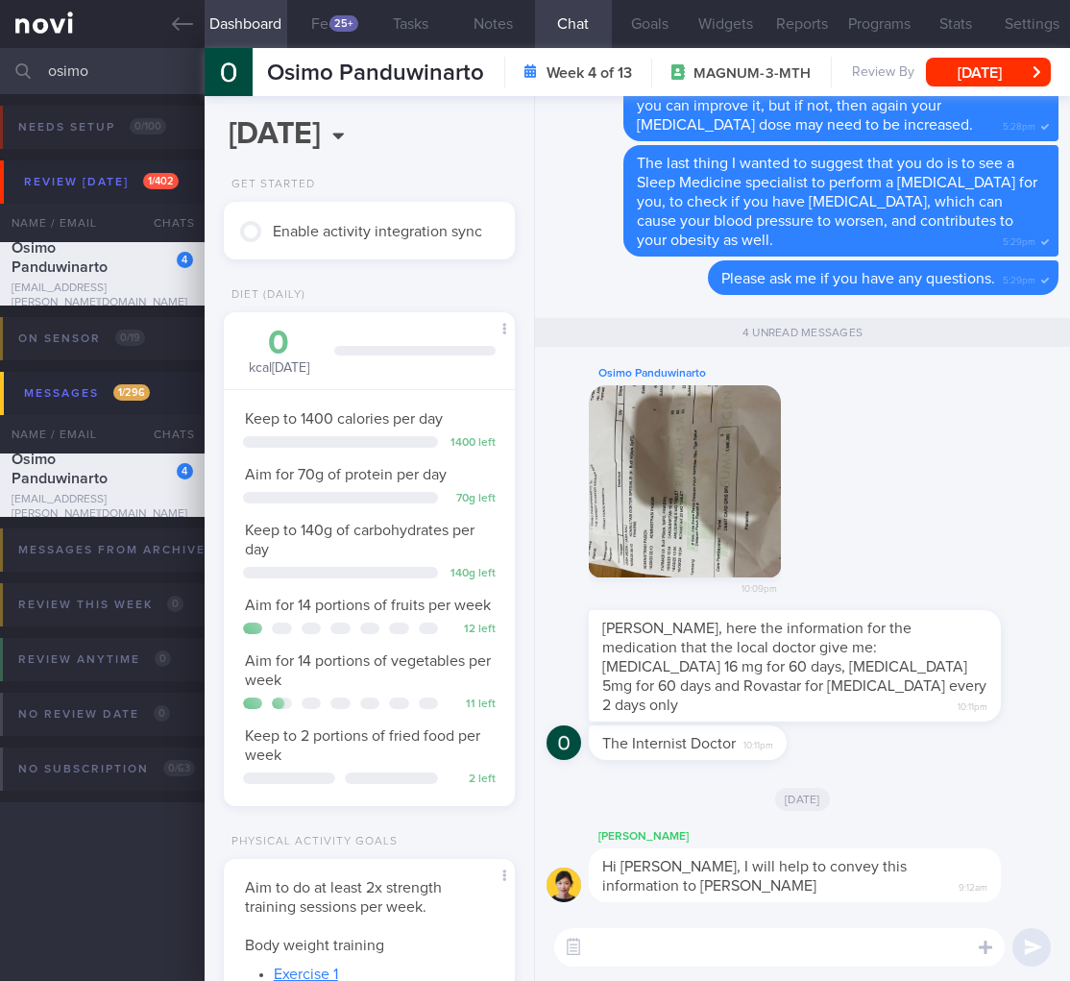
click at [792, 938] on textarea at bounding box center [779, 947] width 451 height 38
click at [702, 546] on button "button" at bounding box center [685, 481] width 192 height 192
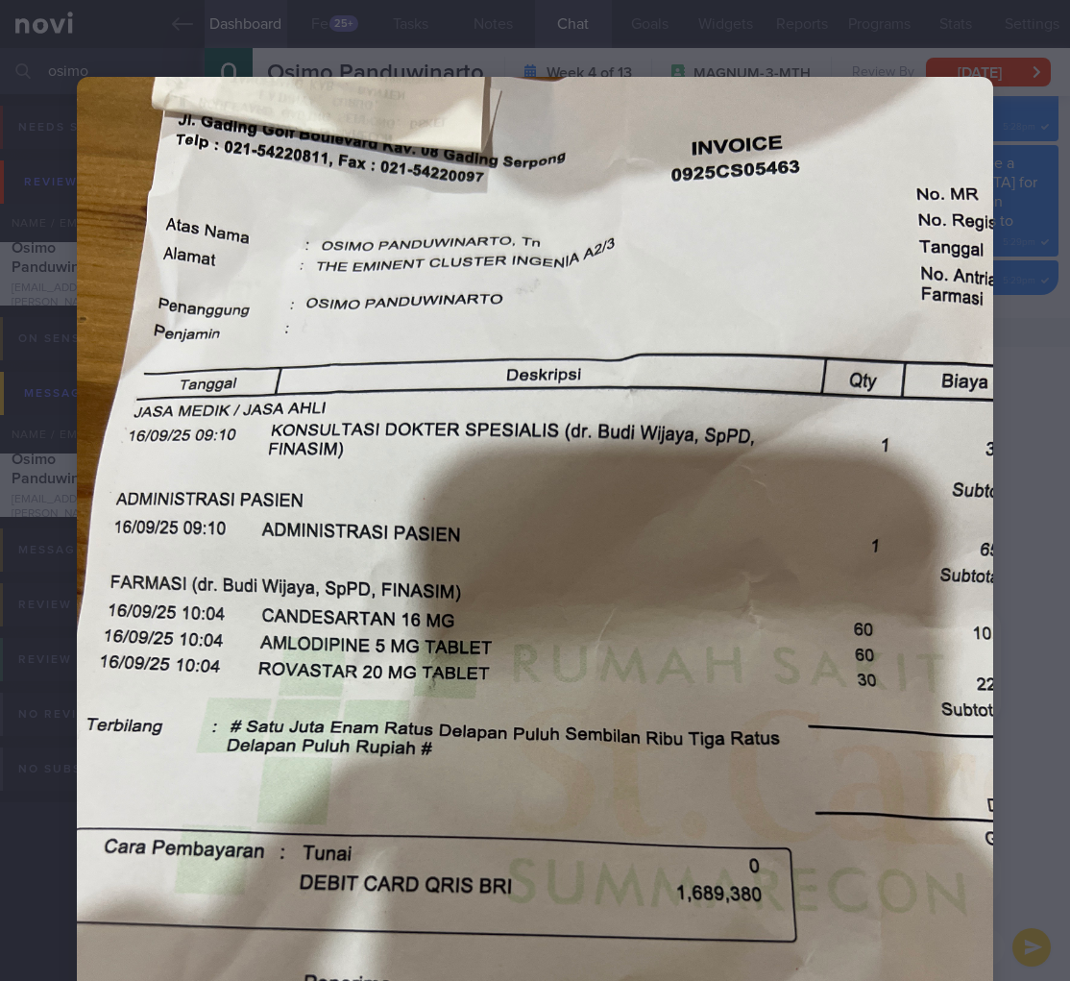
click at [1042, 863] on div at bounding box center [535, 688] width 1070 height 1376
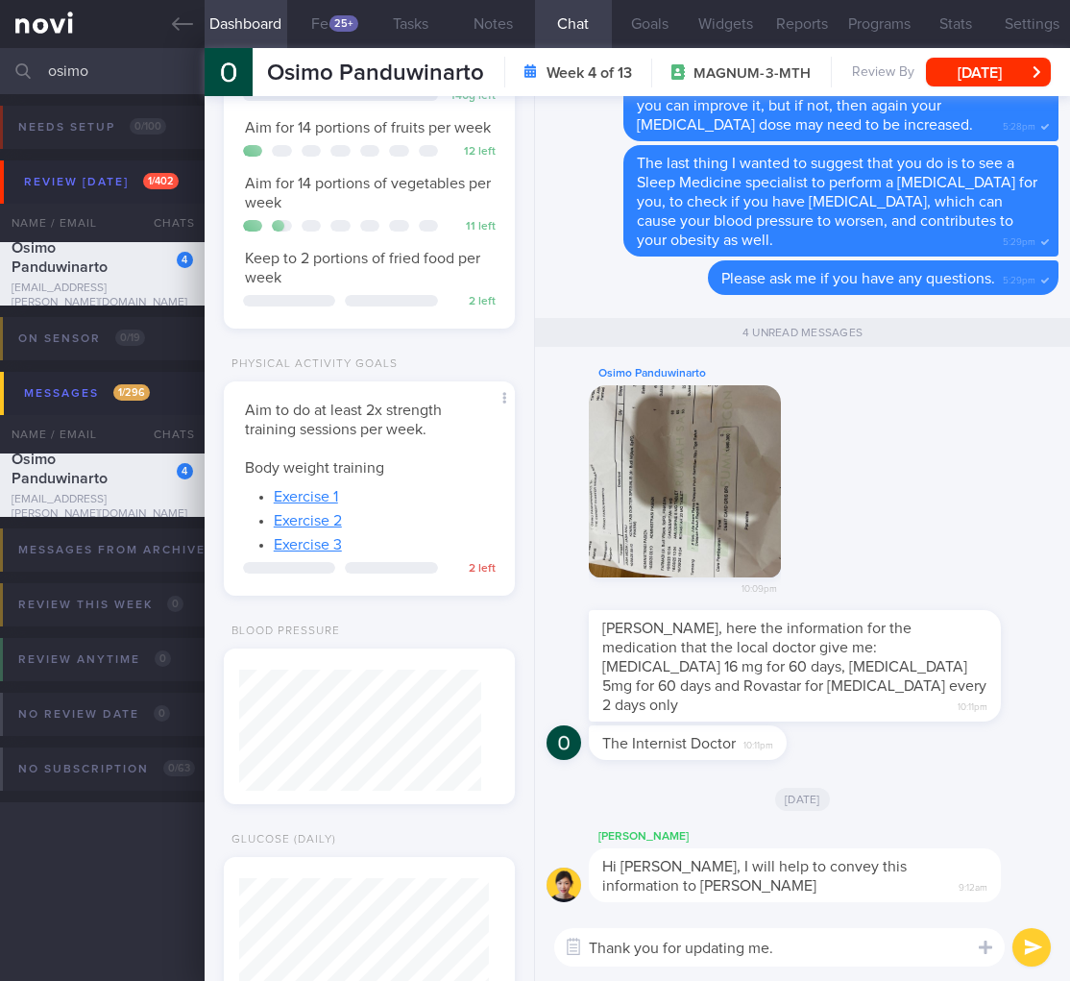
scroll to position [540, 0]
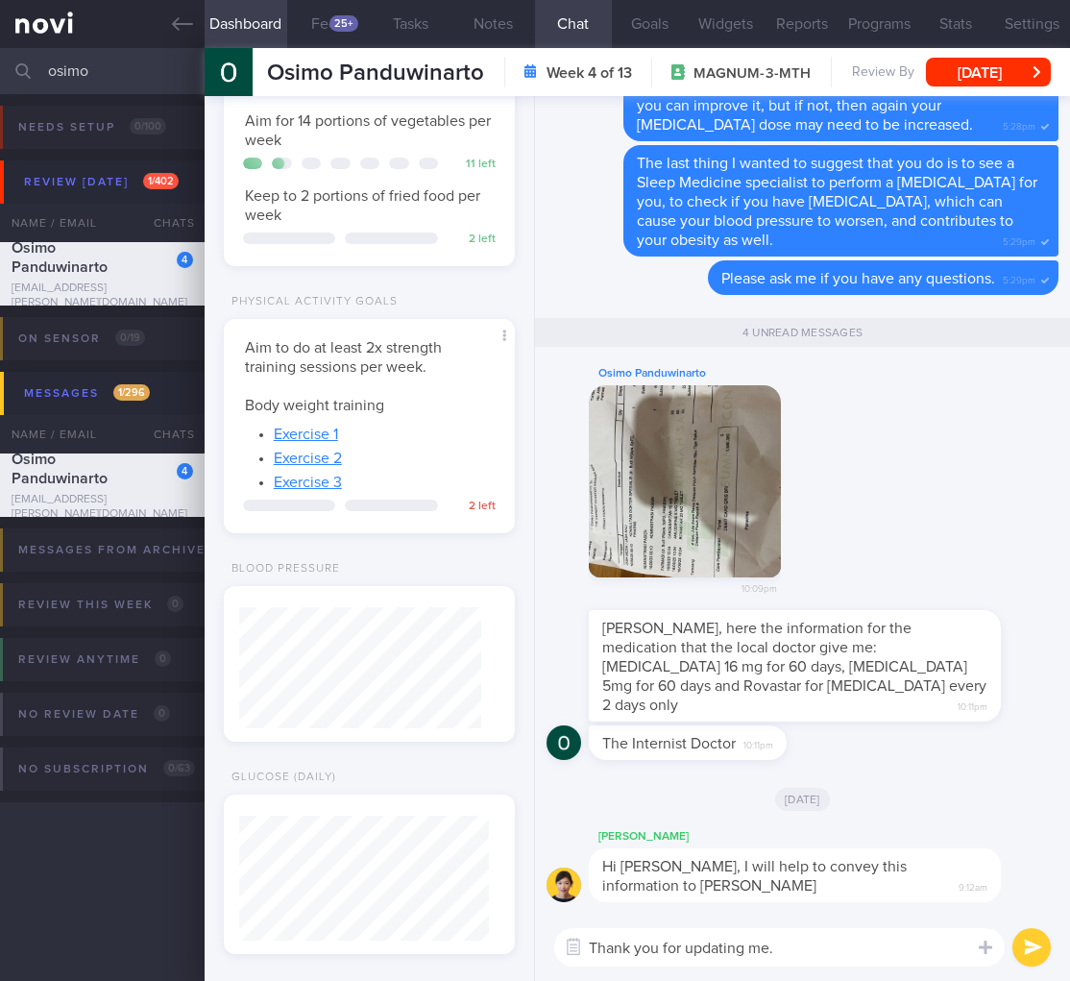
click at [715, 722] on div "Dr Todd, here the information for the medication that the local doctor give me:…" at bounding box center [803, 667] width 512 height 115
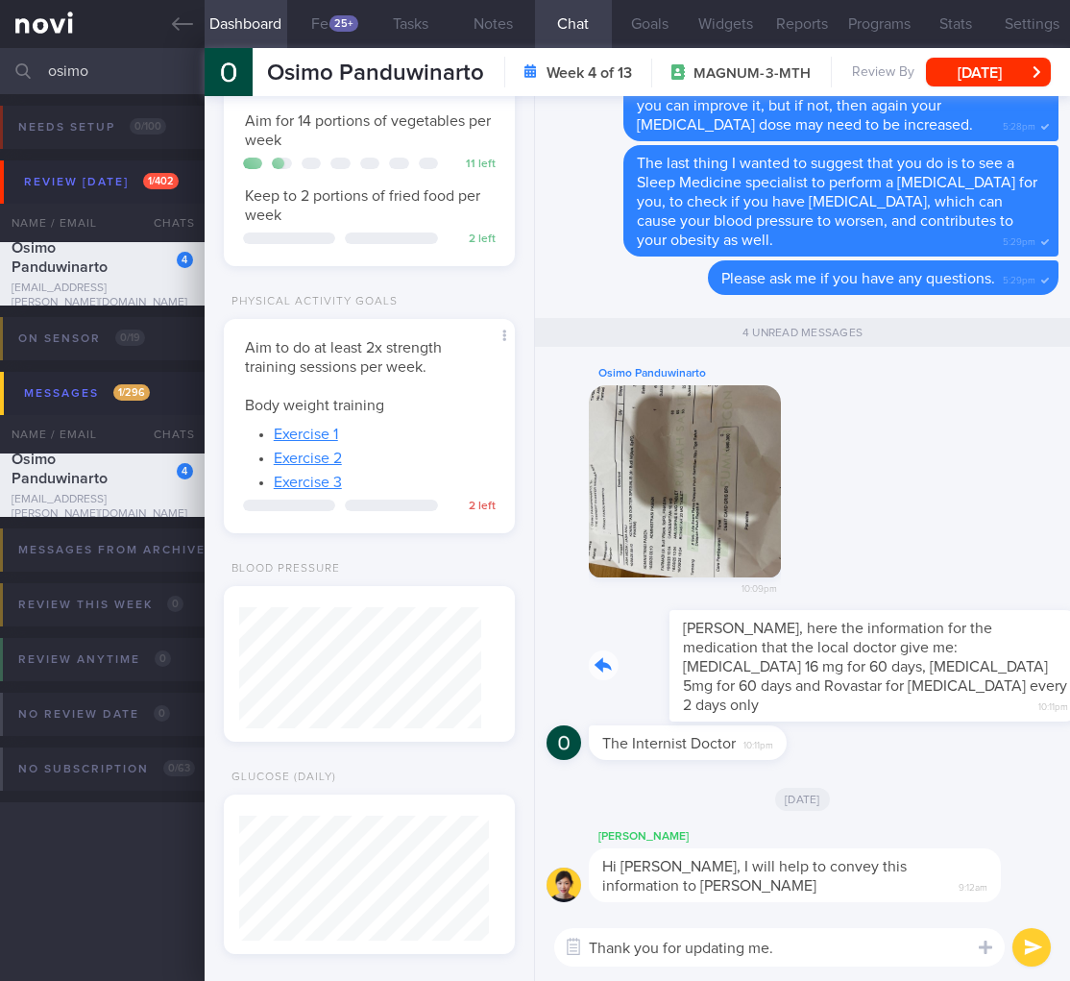
drag, startPoint x: 719, startPoint y: 718, endPoint x: 899, endPoint y: 706, distance: 181.0
click at [899, 706] on div "Dr Todd, here the information for the medication that the local doctor give me:…" at bounding box center [824, 665] width 470 height 111
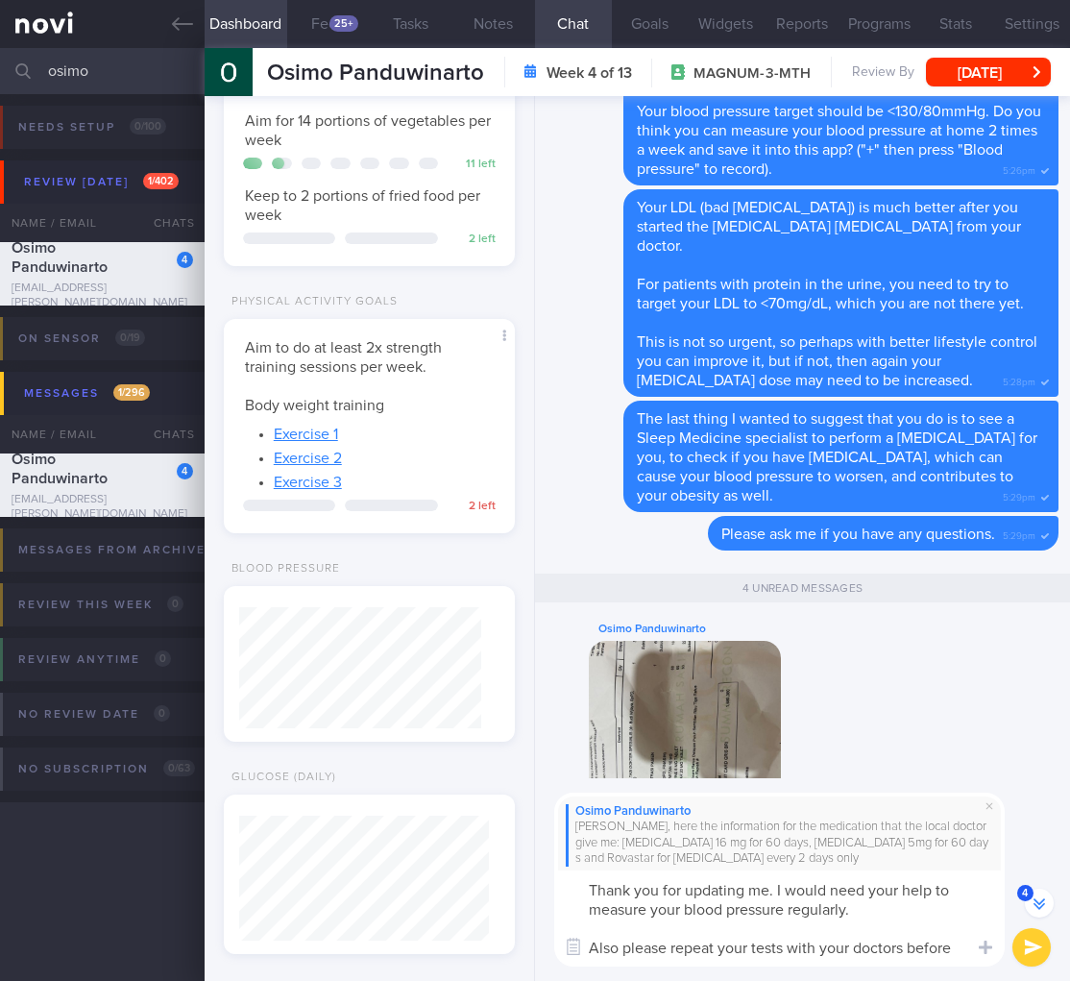
scroll to position [-409, 0]
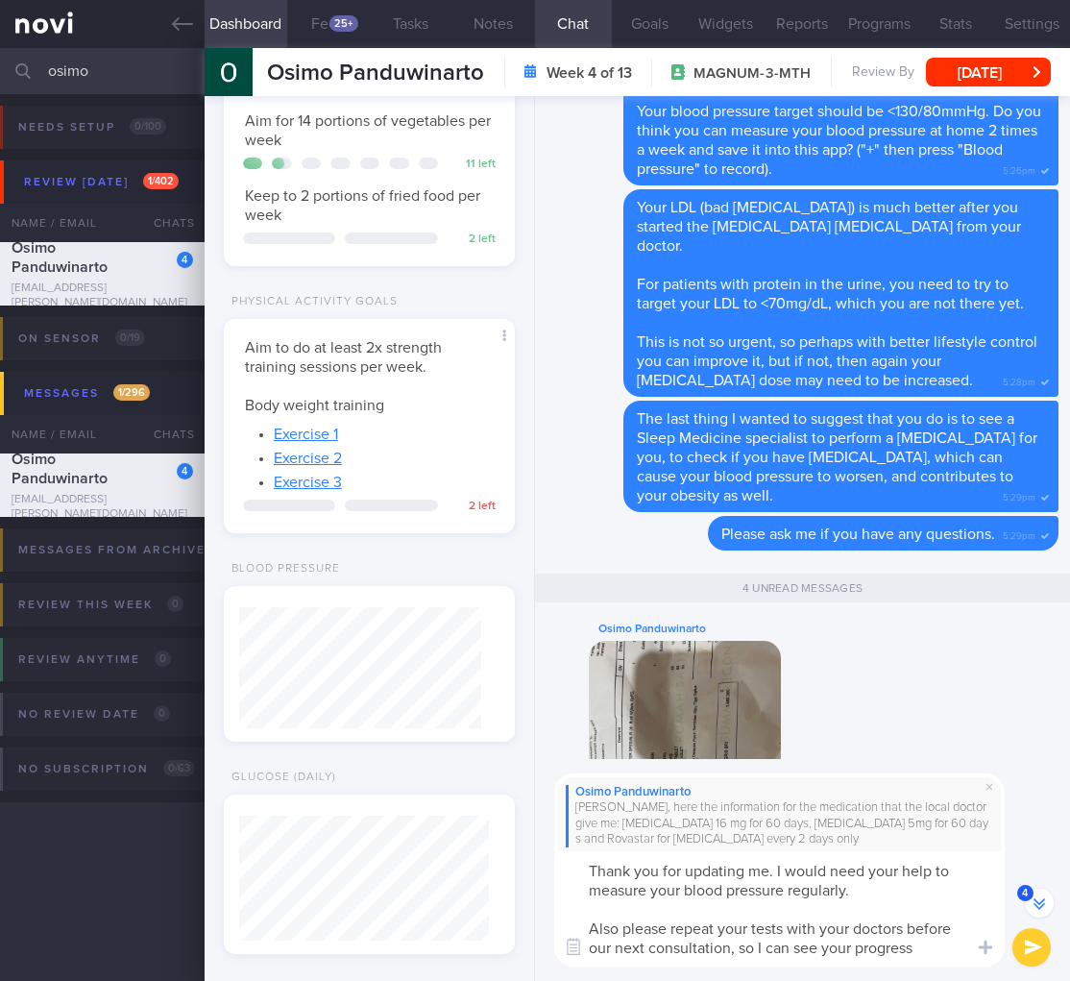
type textarea "Thank you for updating me. I would need your help to measure your blood pressur…"
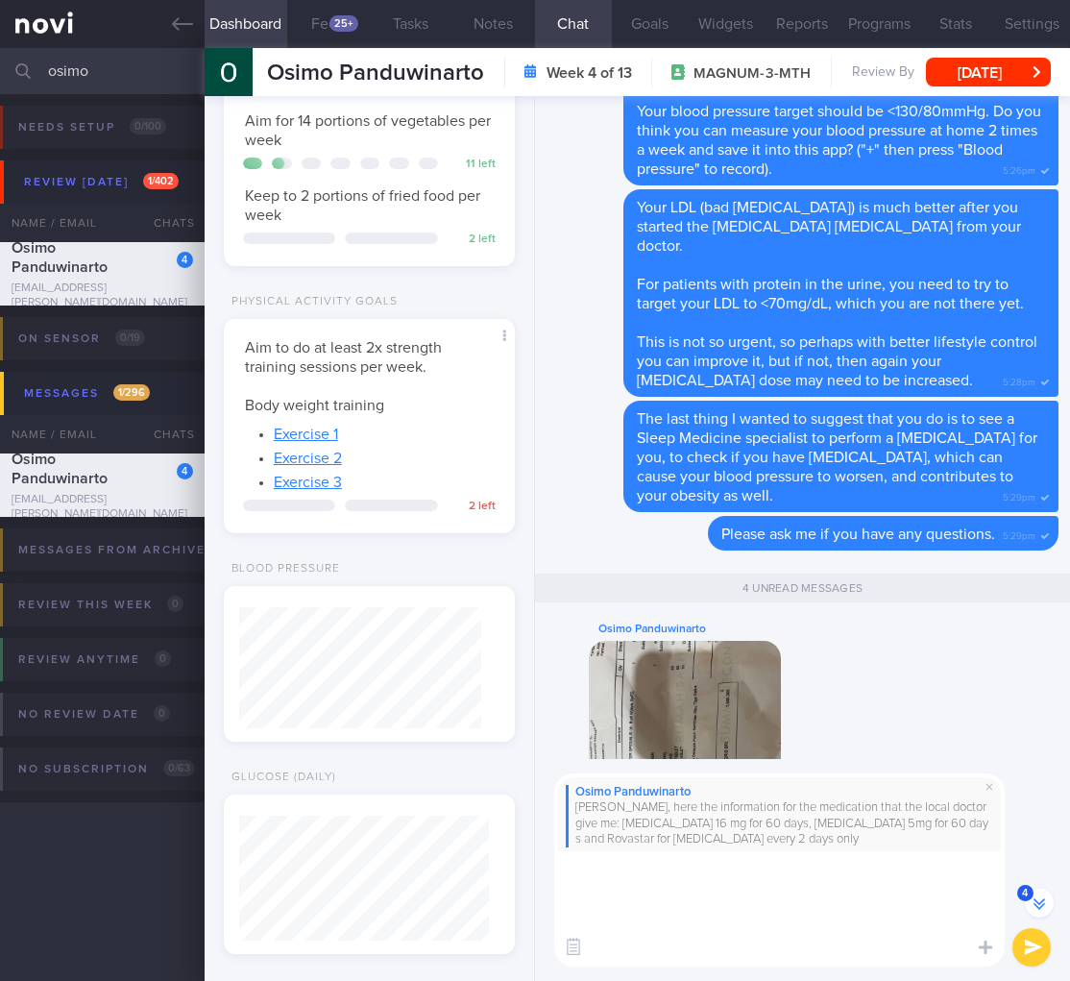
scroll to position [0, 0]
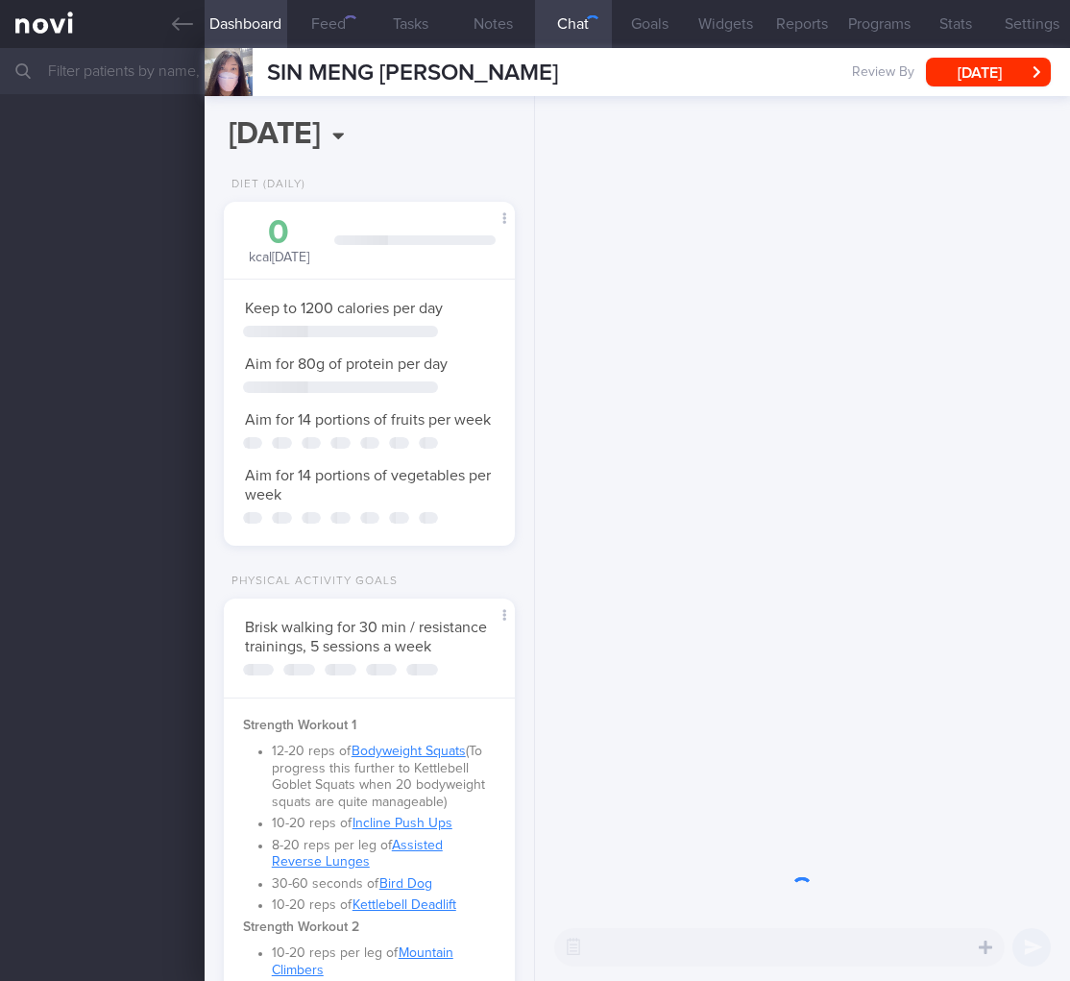
select select "8"
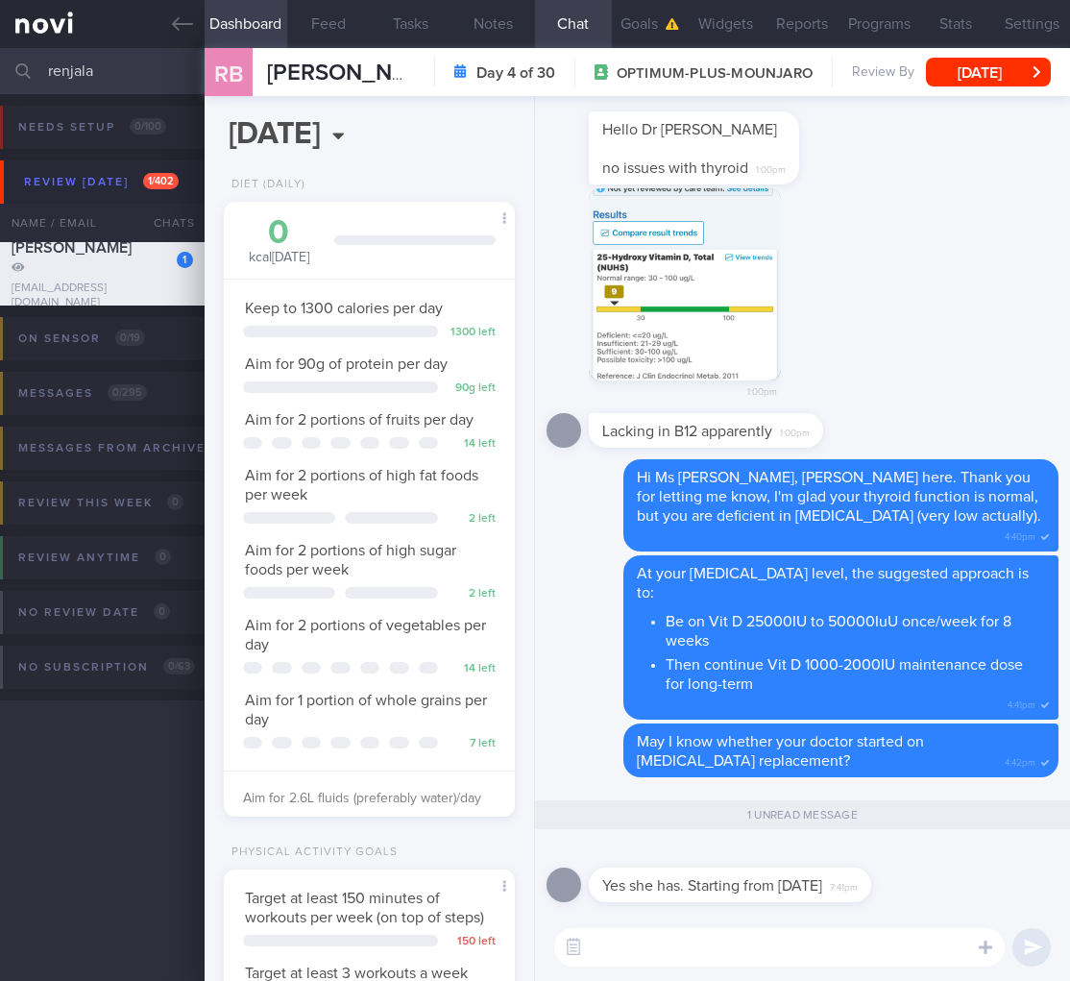
select select "8"
click at [755, 947] on textarea at bounding box center [779, 947] width 451 height 38
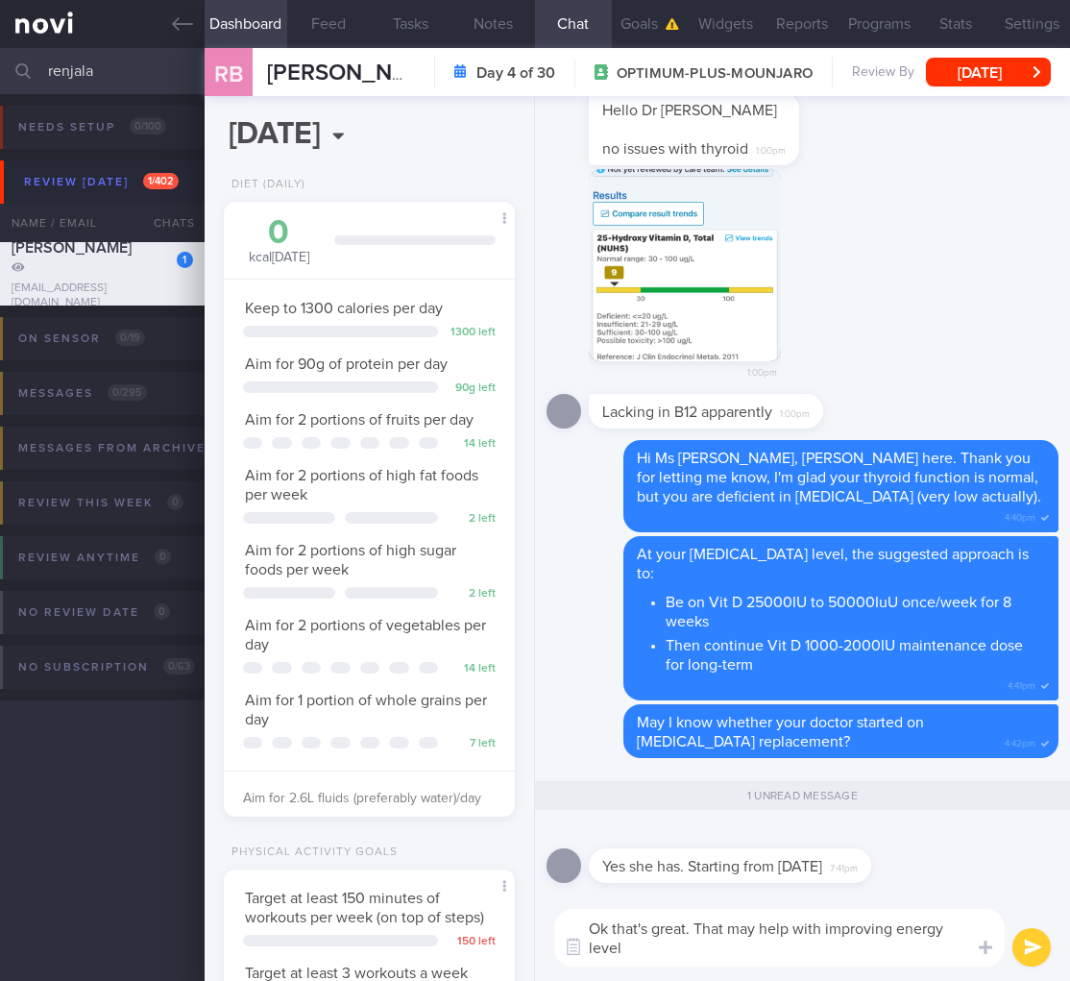
scroll to position [0, 0]
type textarea "Ok that's great. That may help with improving energy levels, bone and muscle."
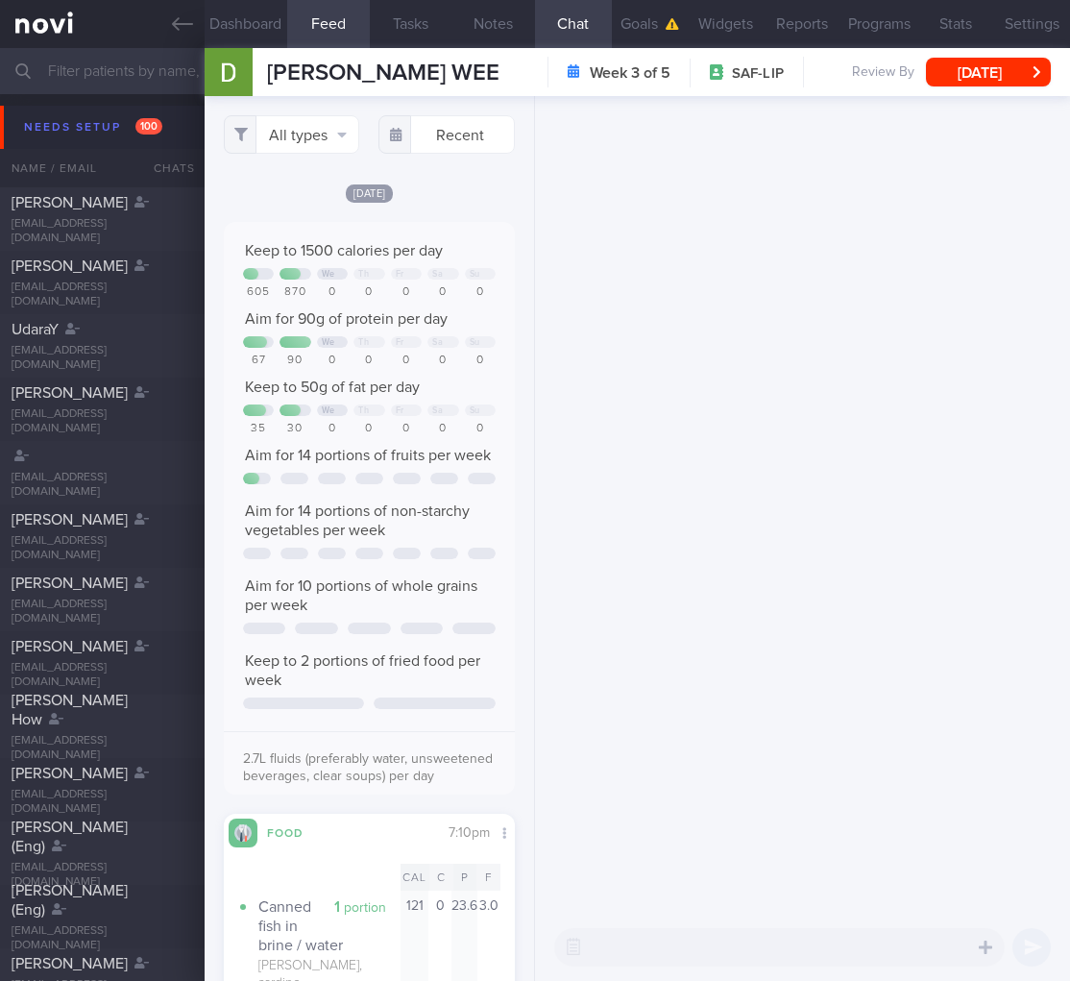
scroll to position [195, 259]
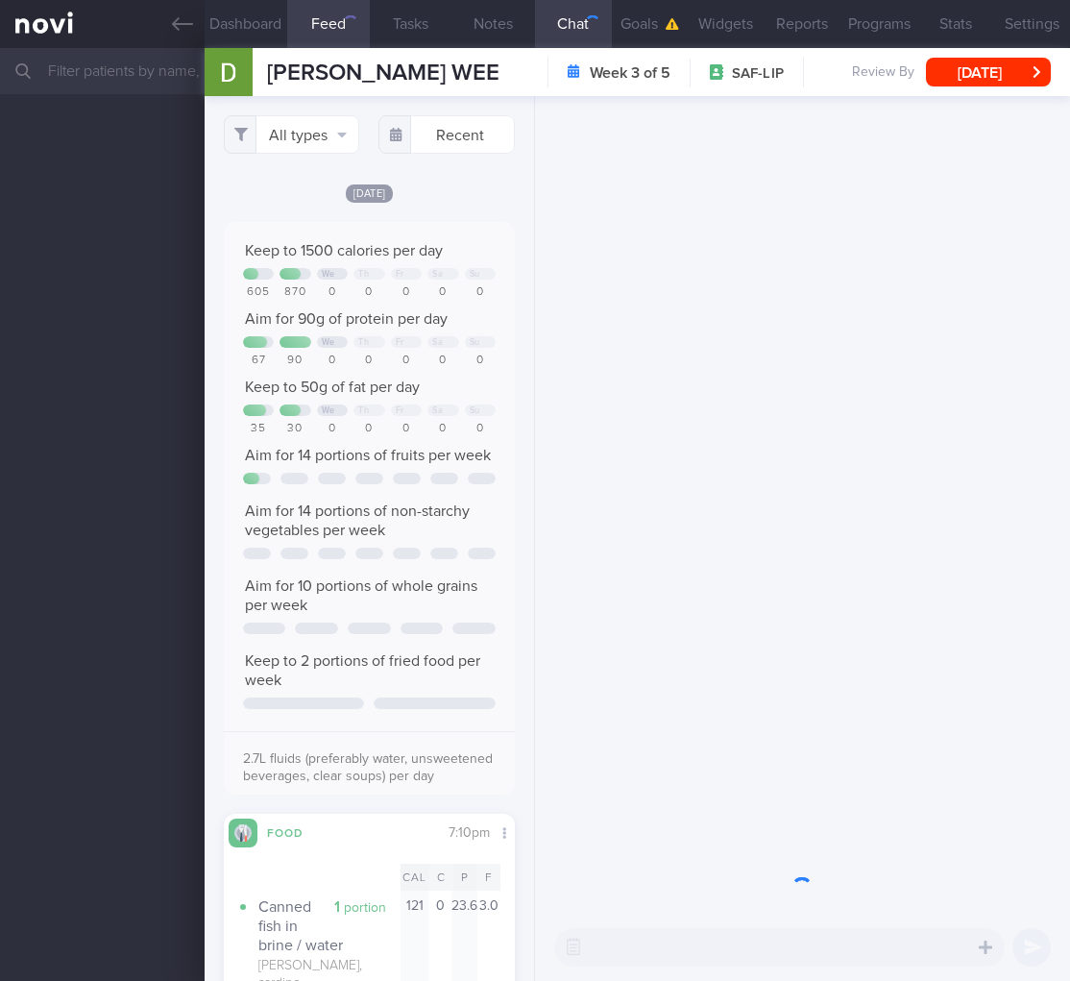
scroll to position [195, 259]
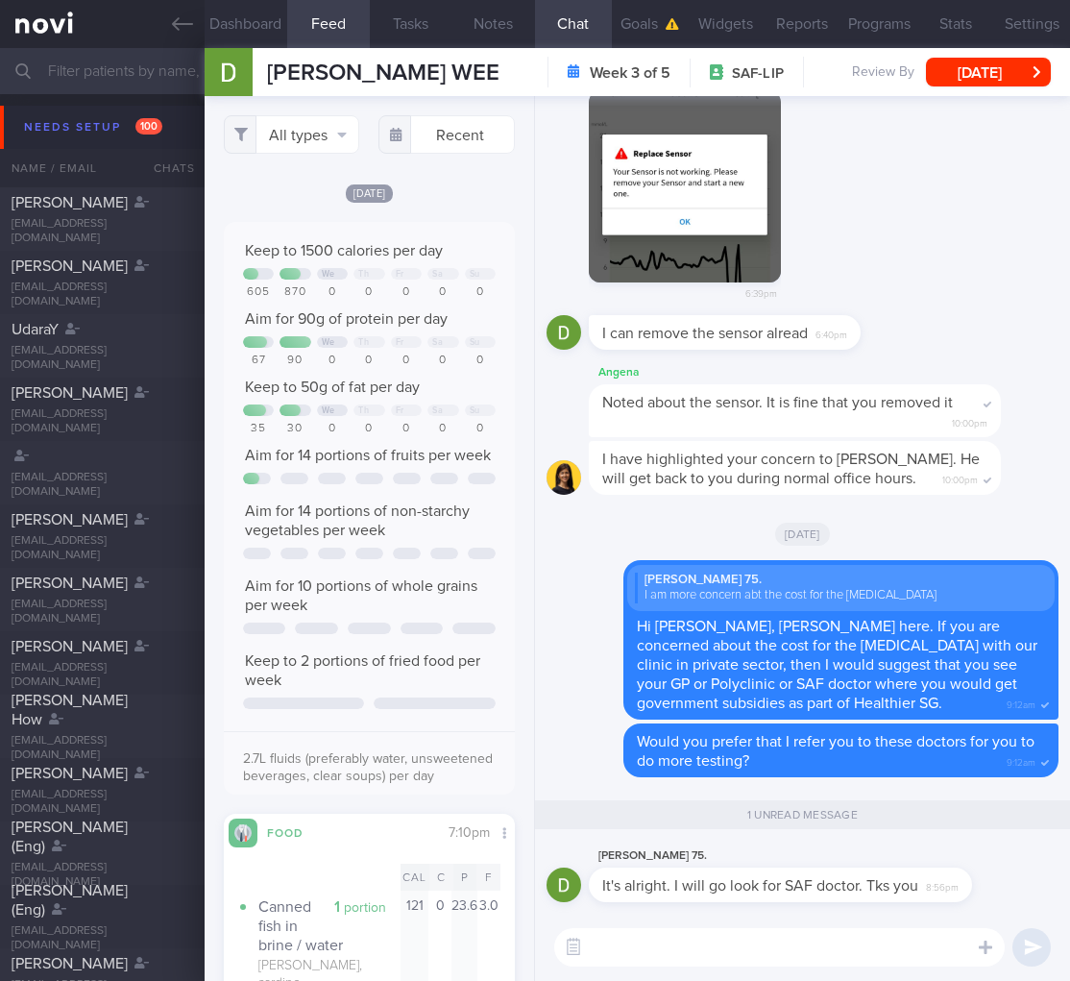
click at [756, 951] on textarea at bounding box center [779, 947] width 451 height 38
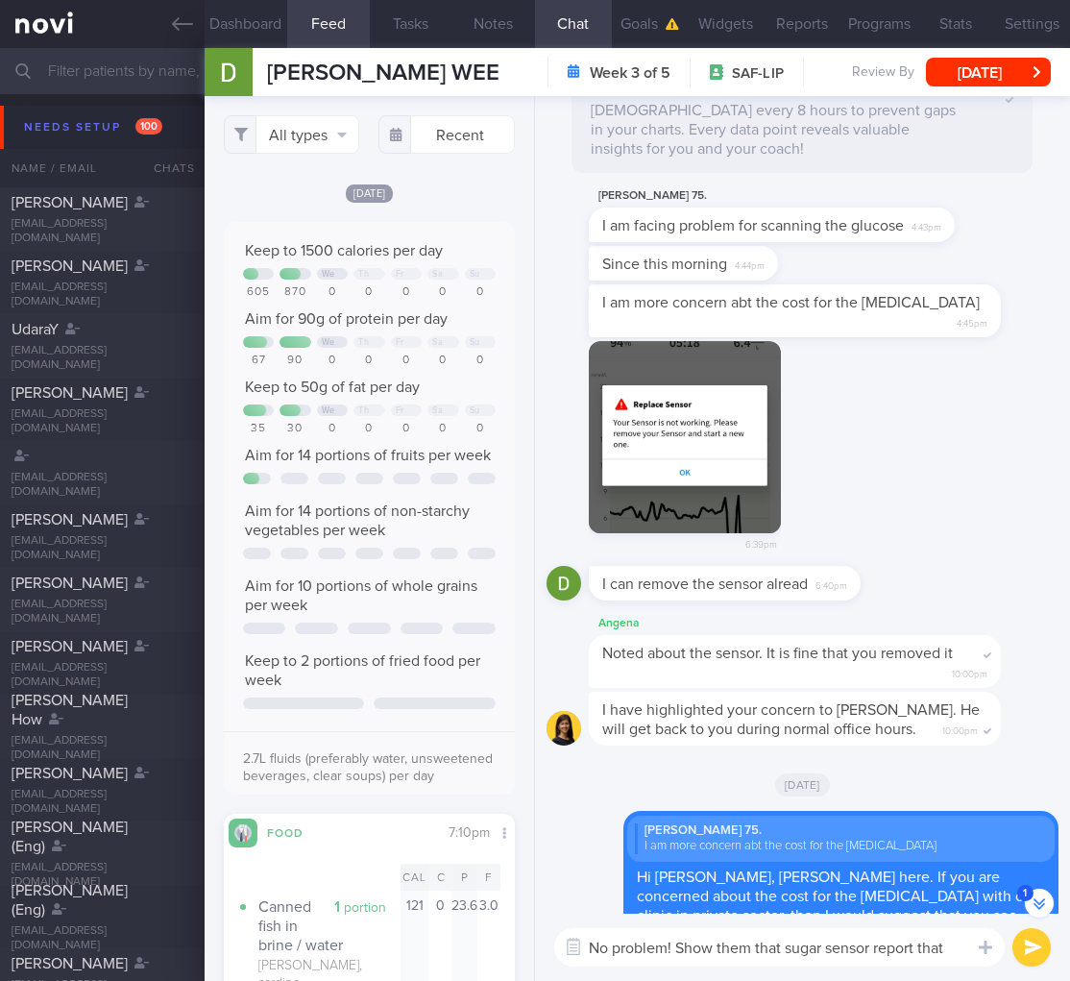
scroll to position [0, 0]
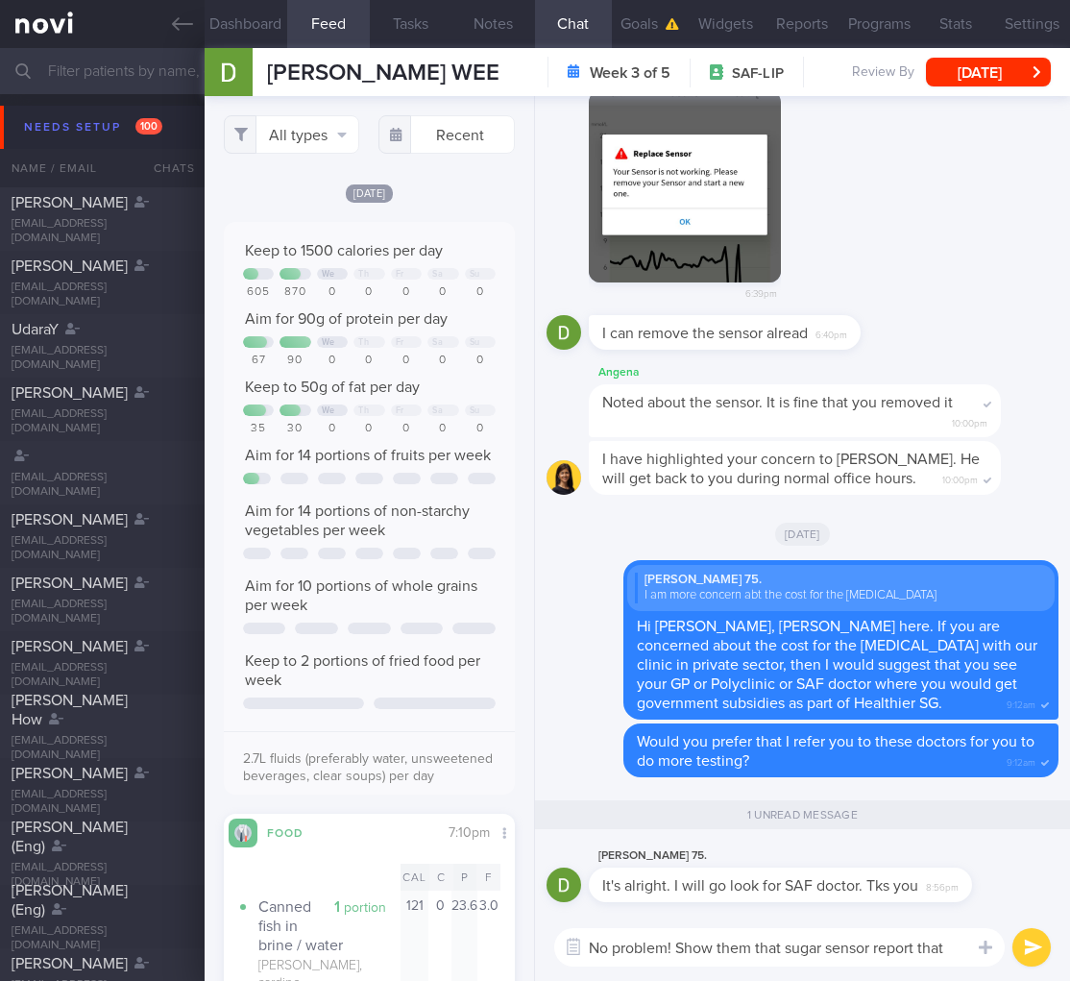
drag, startPoint x: 953, startPoint y: 940, endPoint x: 668, endPoint y: 949, distance: 285.5
click at [668, 949] on textarea "No problem! Show them that sugar sensor report that" at bounding box center [779, 947] width 451 height 38
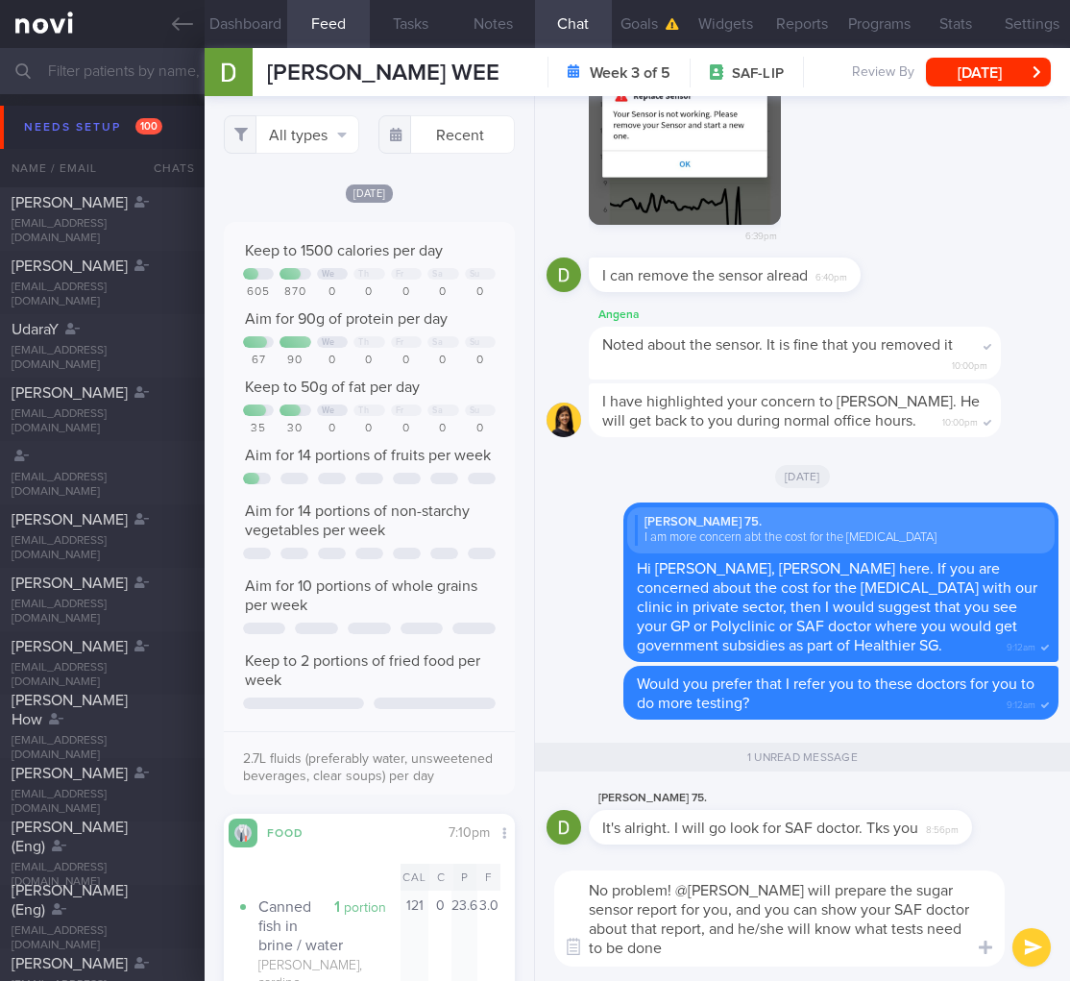
type textarea "No problem! @[PERSON_NAME] will prepare the sugar sensor report for you, and yo…"
